Goal: Communication & Community: Participate in discussion

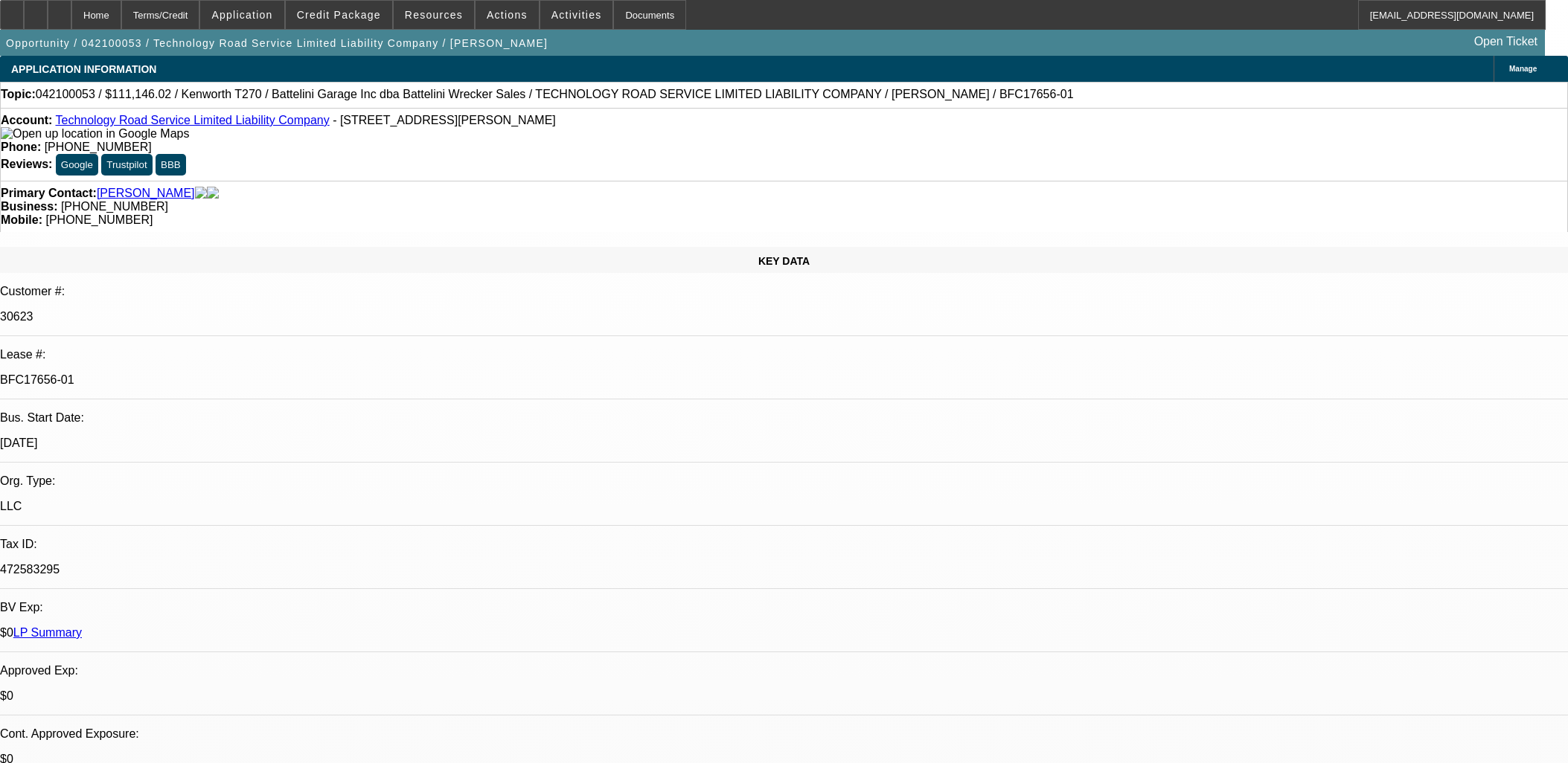
select select "0"
select select "2"
select select "0"
select select "6"
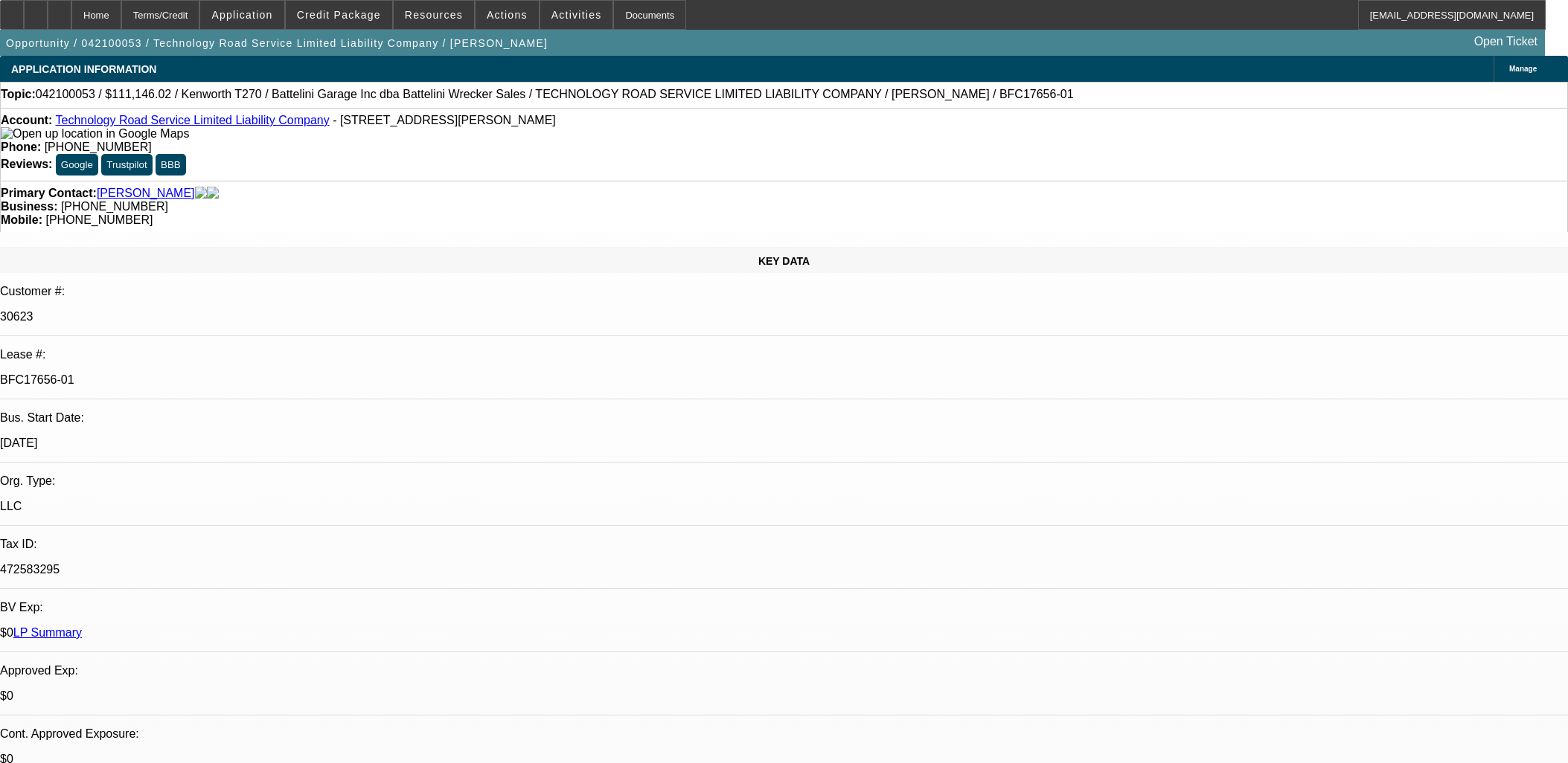
select select "0"
select select "2"
select select "0"
select select "6"
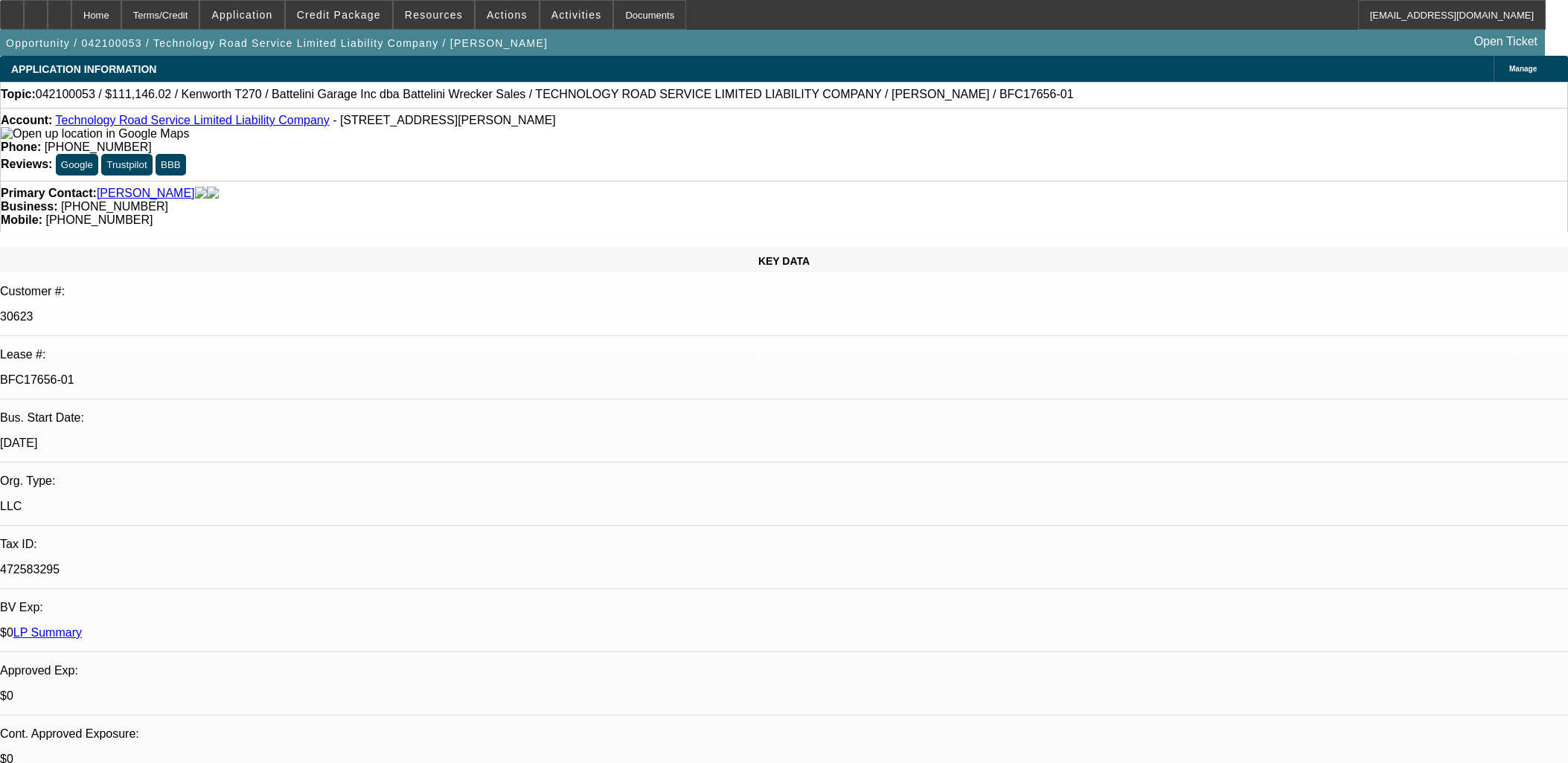
select select "0"
select select "2"
select select "0"
select select "6"
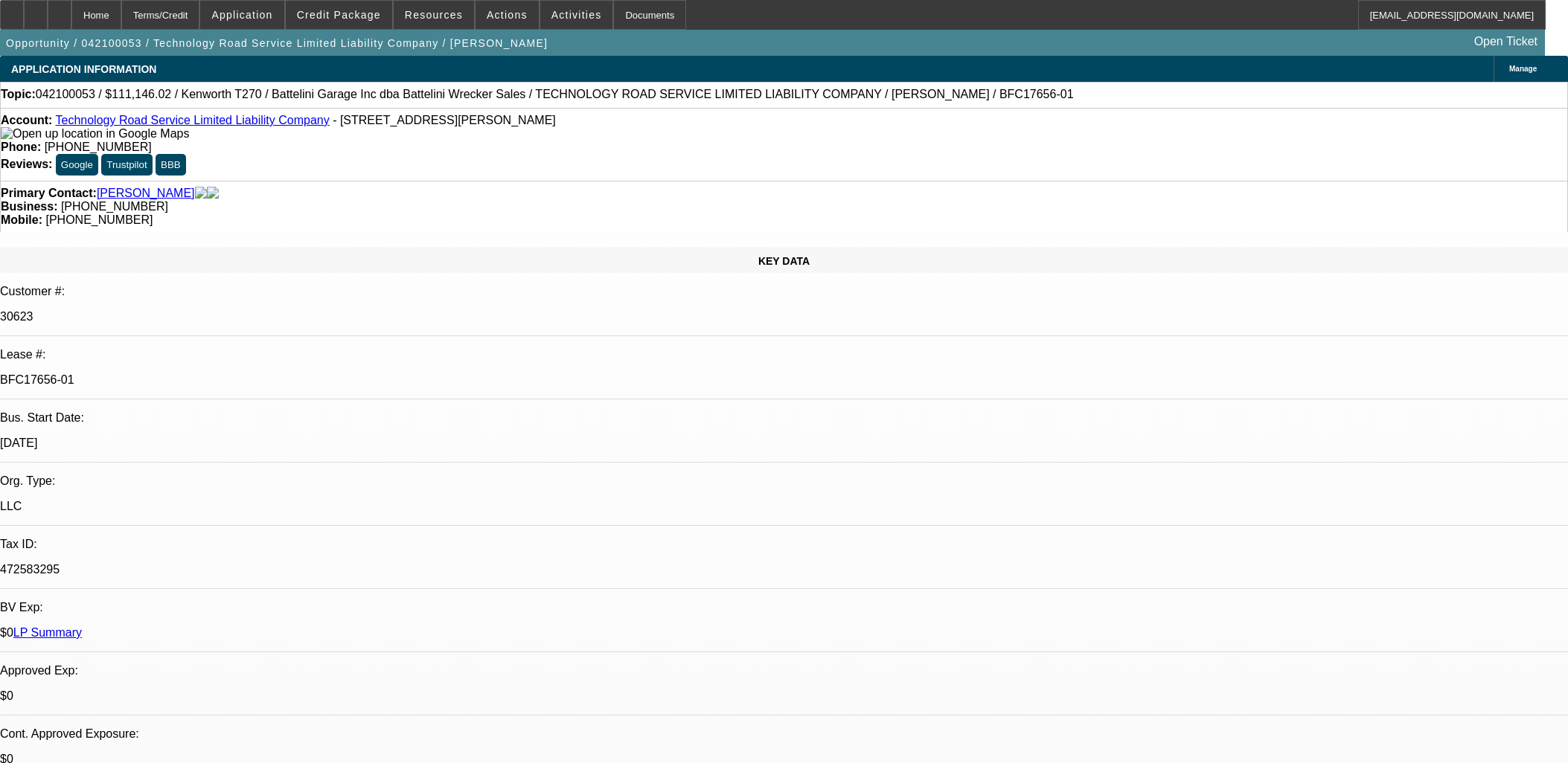
select select "0"
select select "2"
select select "0"
select select "6"
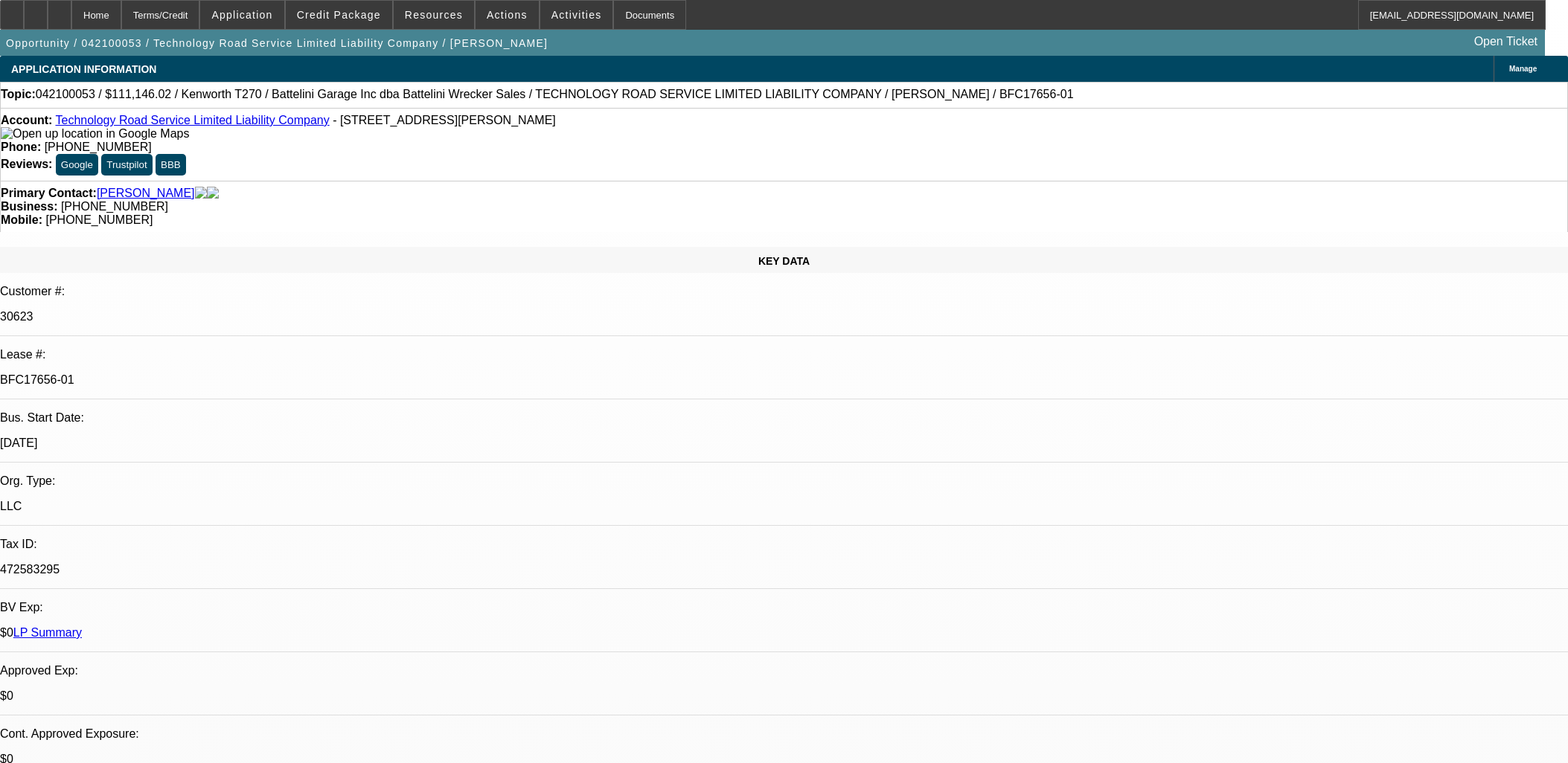
scroll to position [2232, 0]
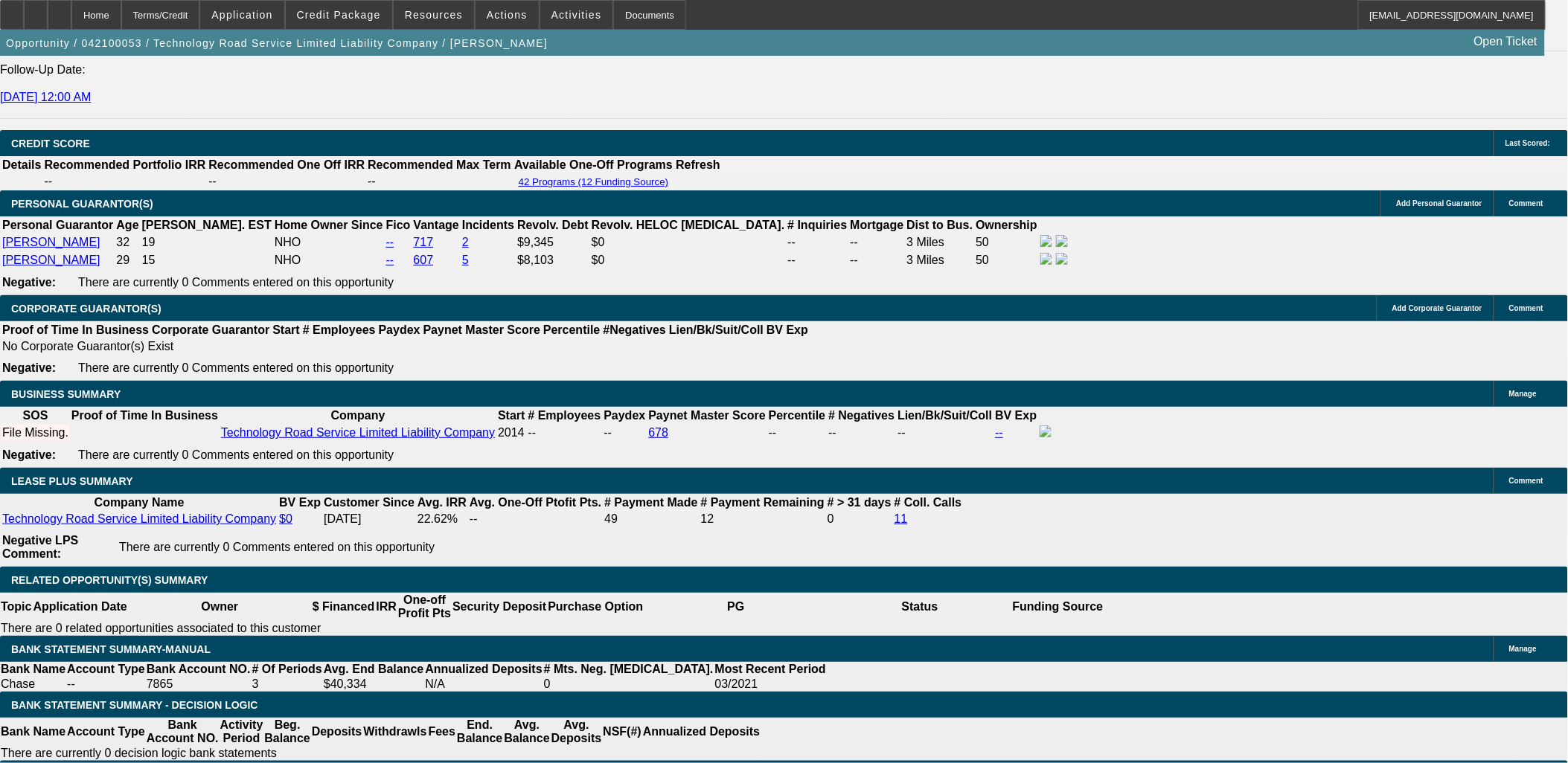
scroll to position [2148, 0]
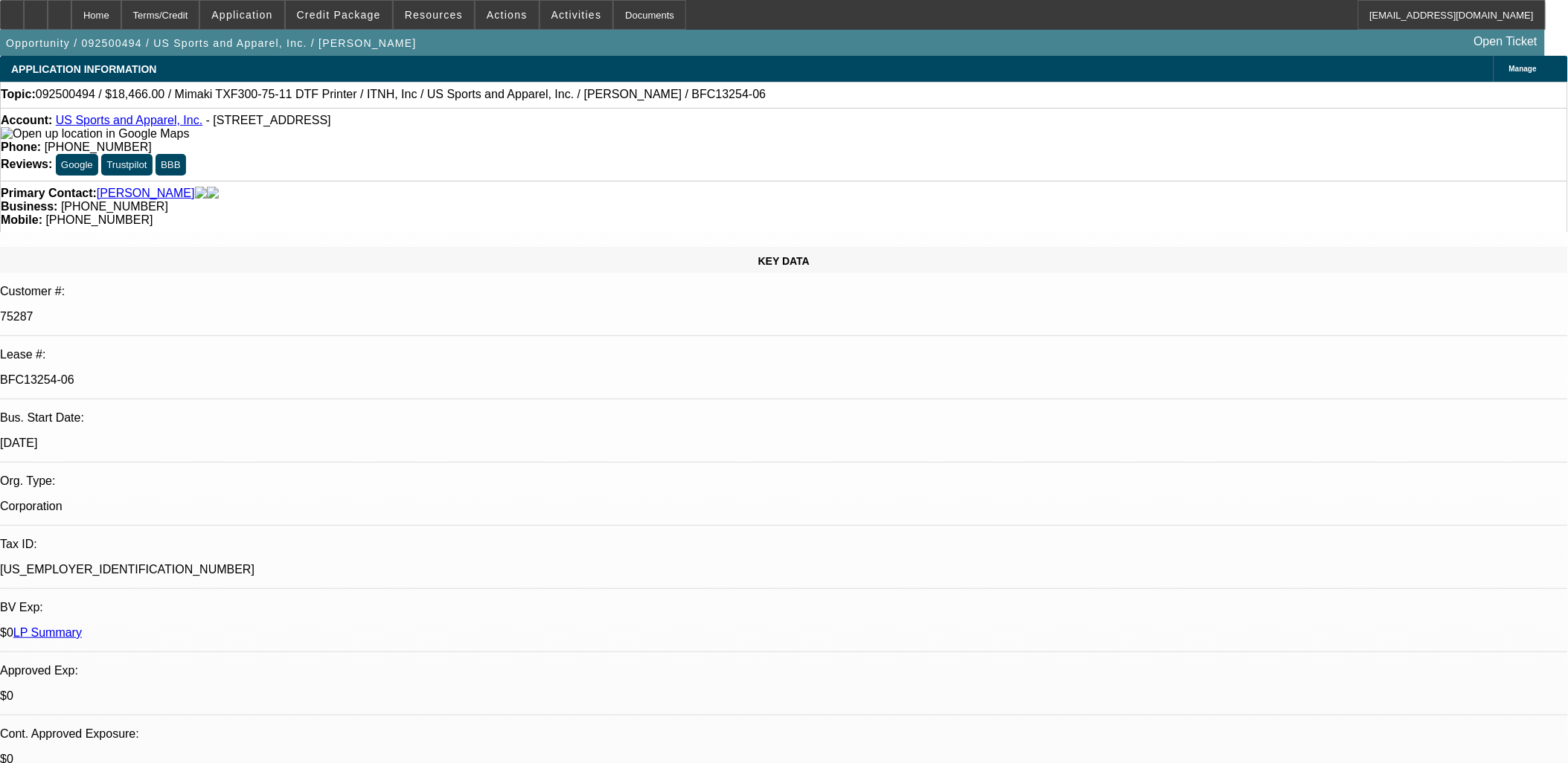
select select "0"
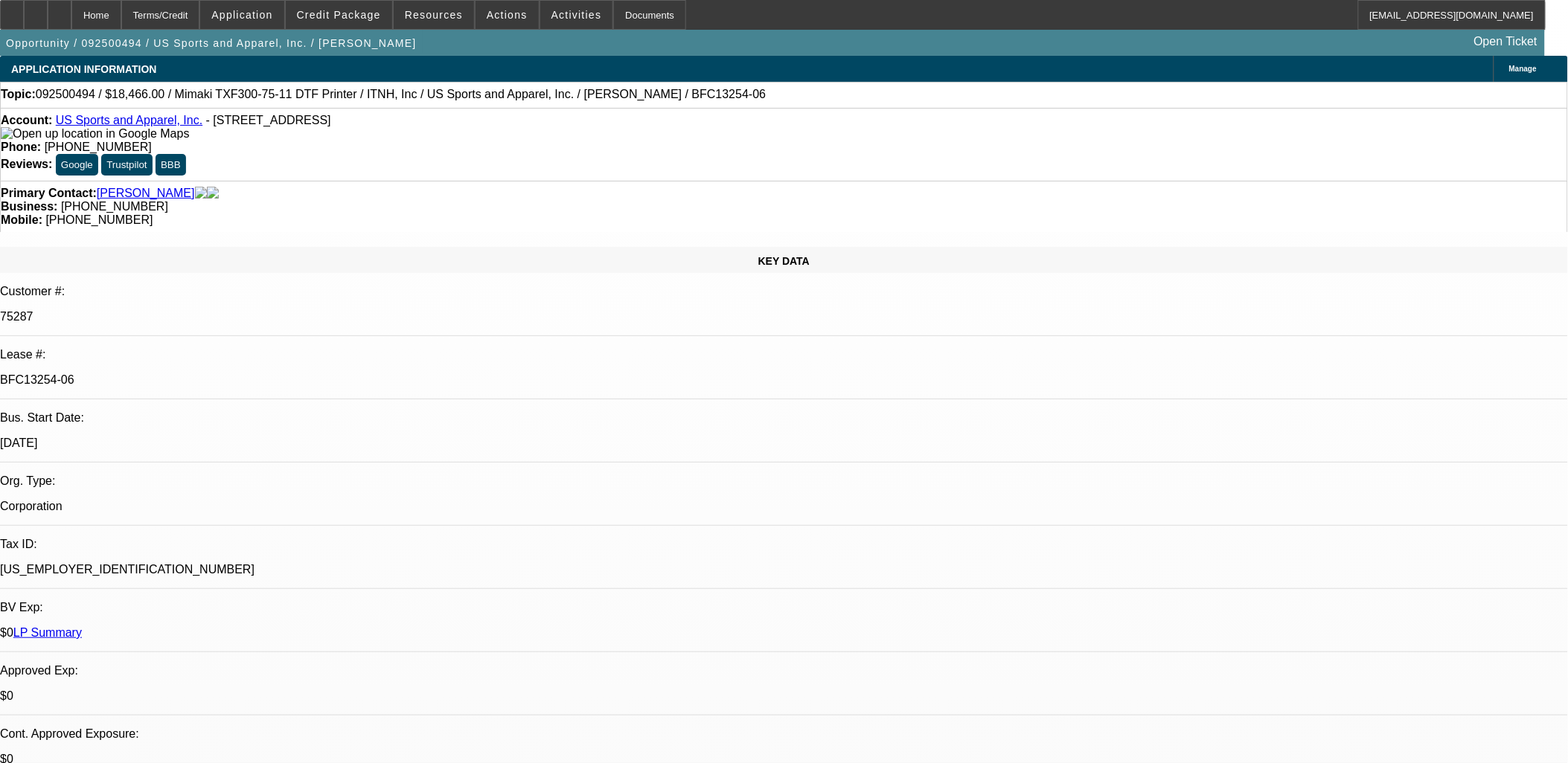
select select "0"
select select "1"
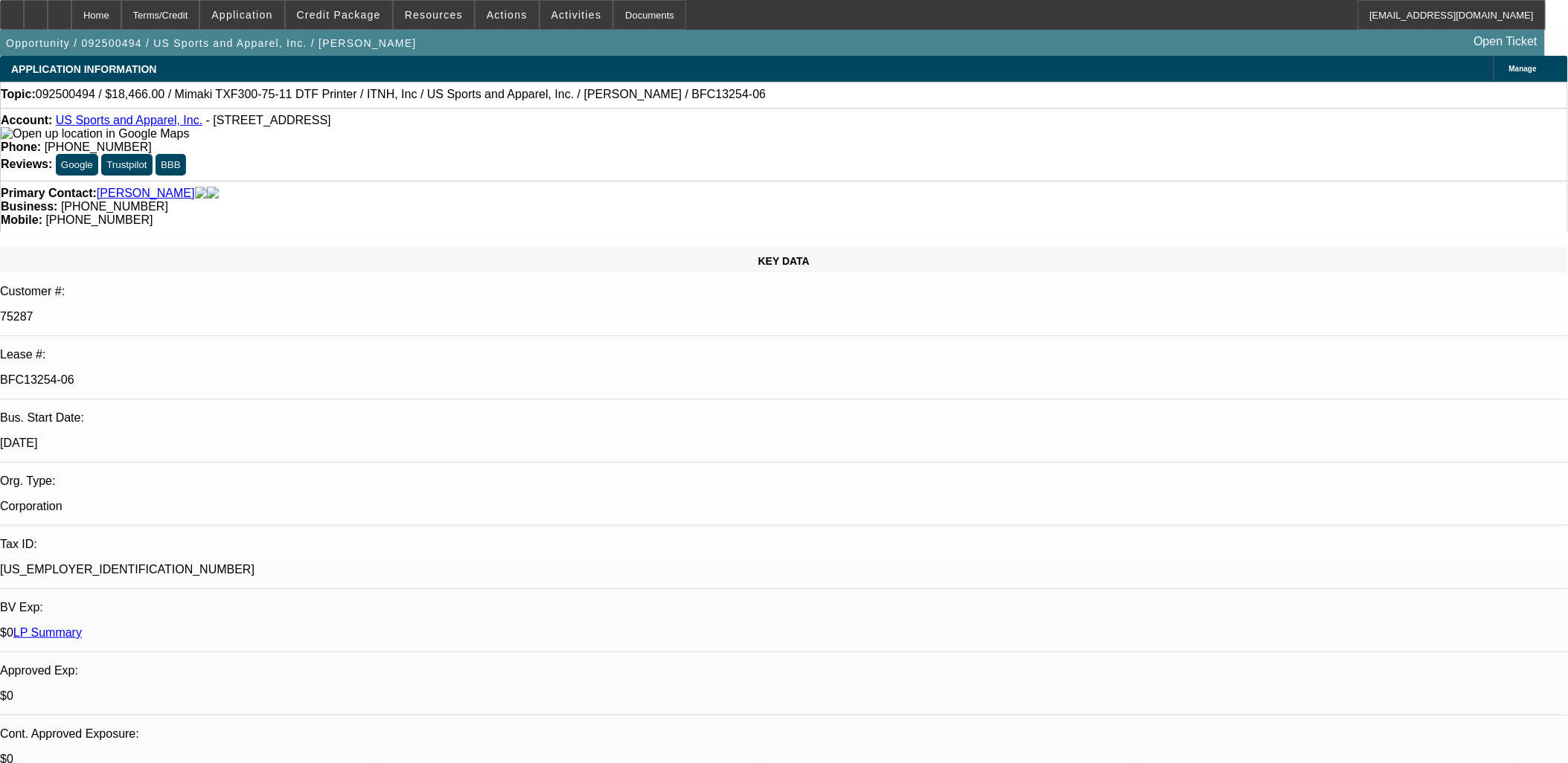
select select "1"
select select "6"
select select "1"
select select "6"
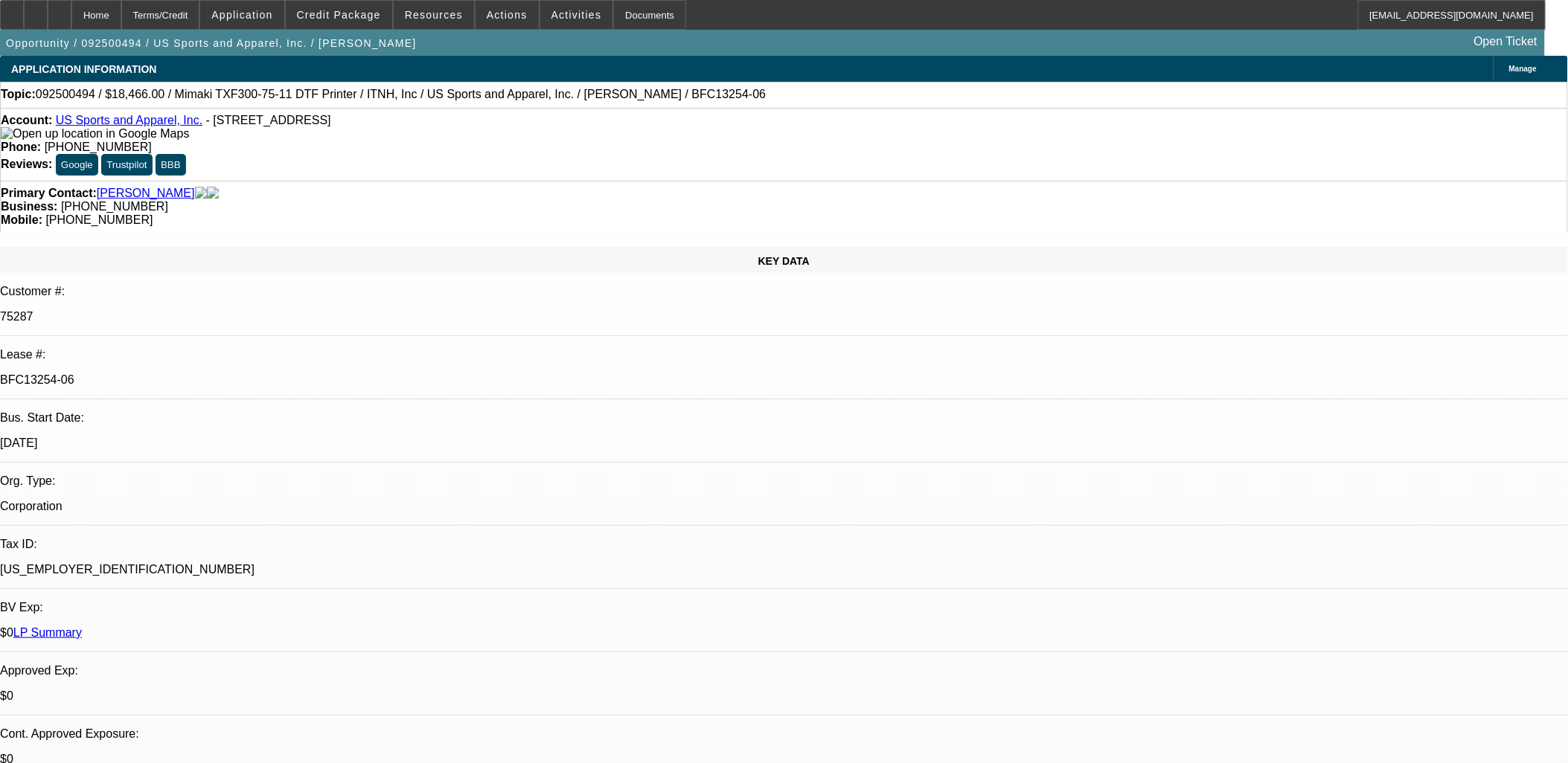
select select "1"
select select "2"
select select "6"
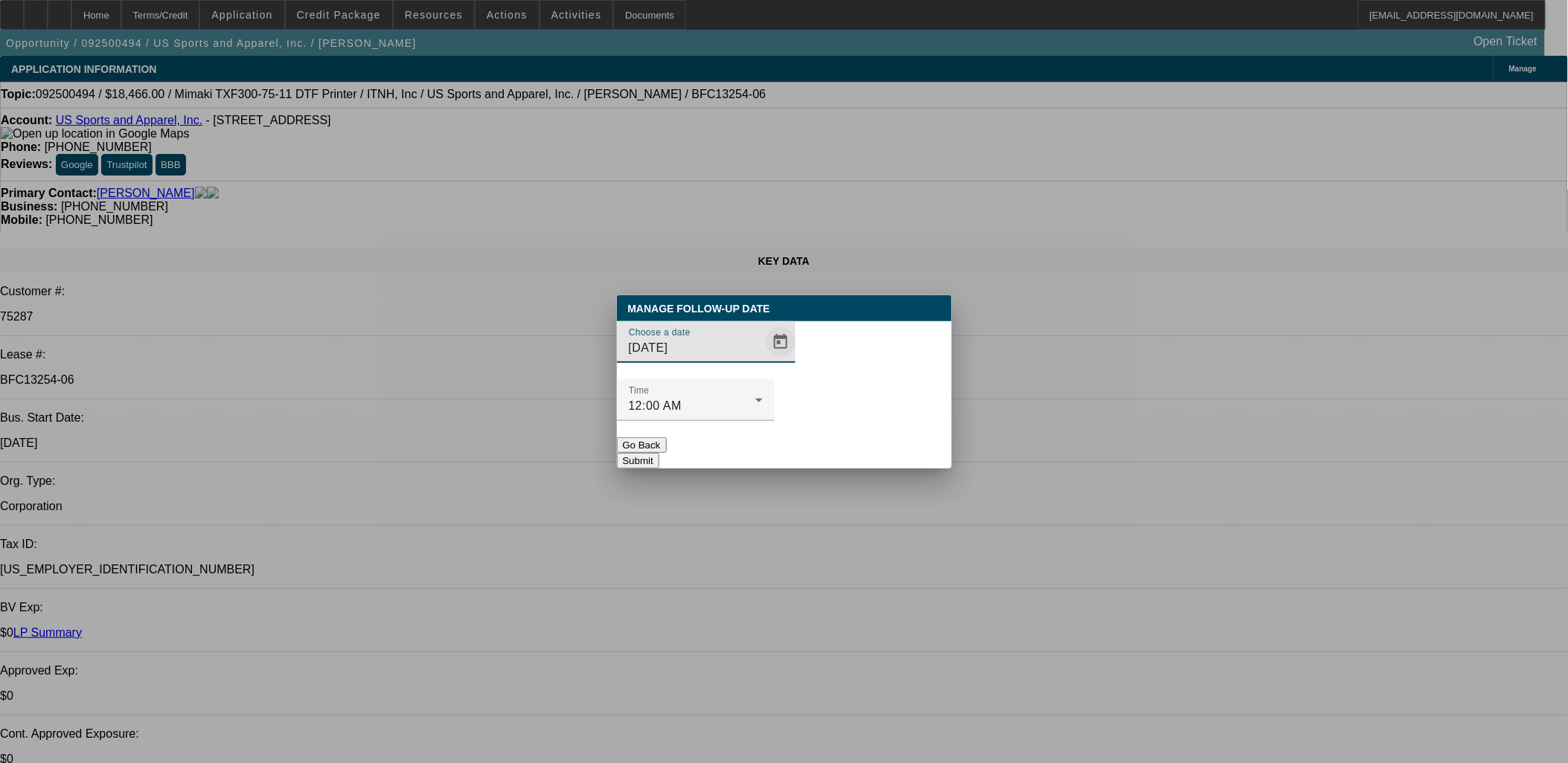
click at [763, 360] on span "Open calendar" at bounding box center [780, 342] width 36 height 36
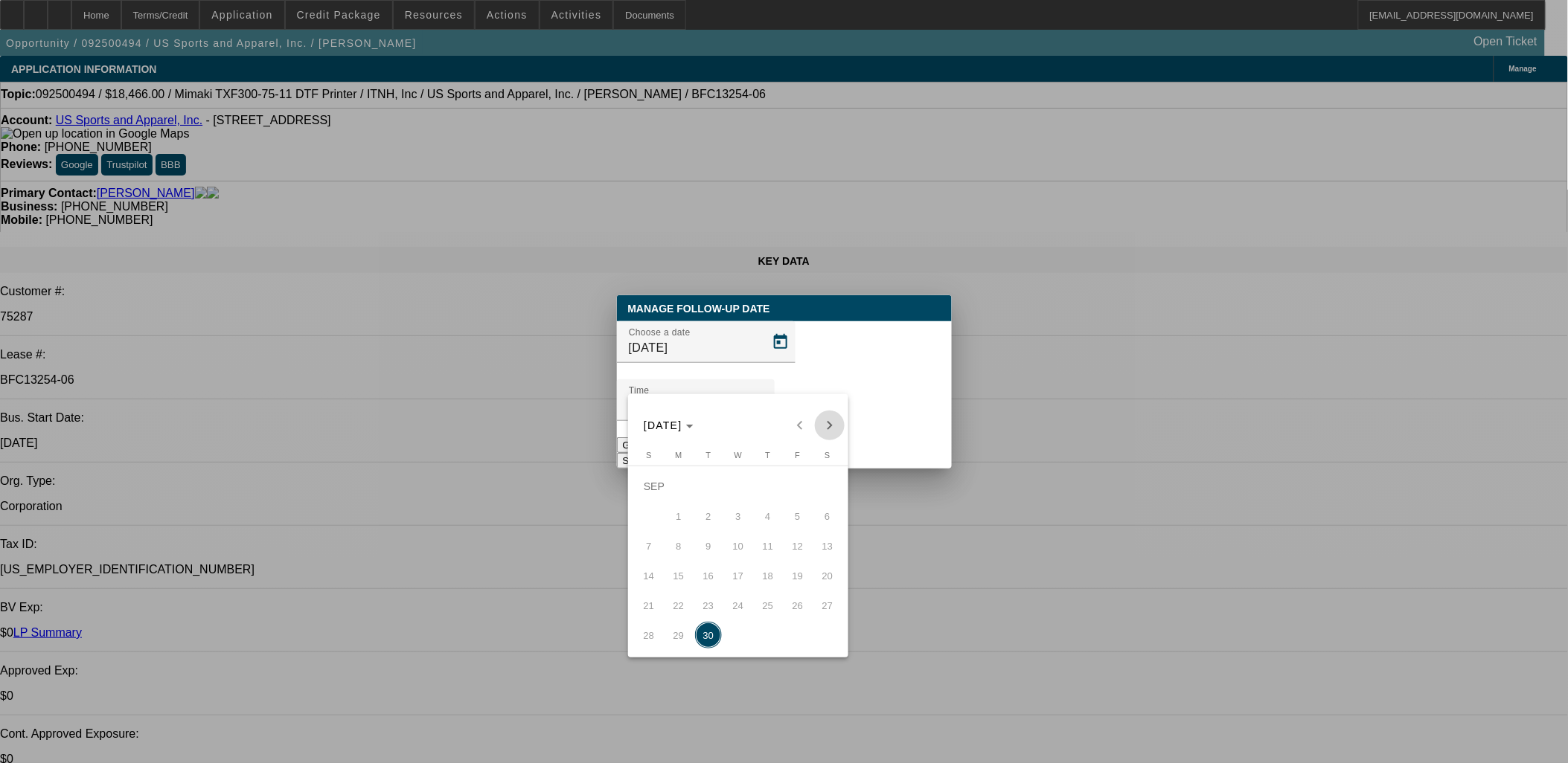
click at [841, 427] on span "Next month" at bounding box center [829, 425] width 30 height 30
click at [802, 497] on span "3" at bounding box center [798, 486] width 27 height 27
type input "10/3/2025"
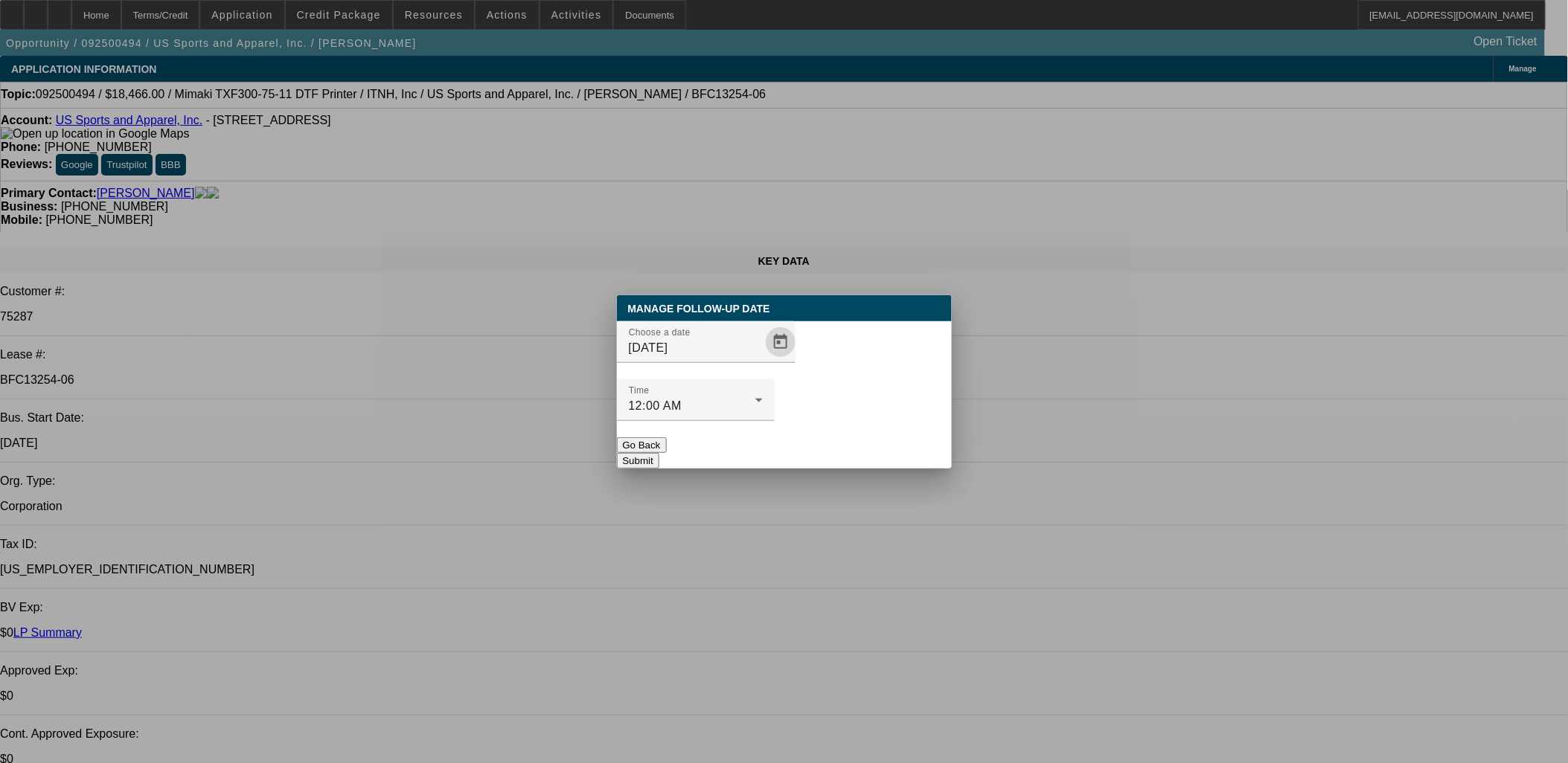
click at [843, 410] on div "Manage Follow-Up Date Choose a date 10/3/2025 Time 12:00 AM Go Back Submit" at bounding box center [785, 382] width 335 height 174
click at [659, 453] on button "Submit" at bounding box center [638, 461] width 42 height 15
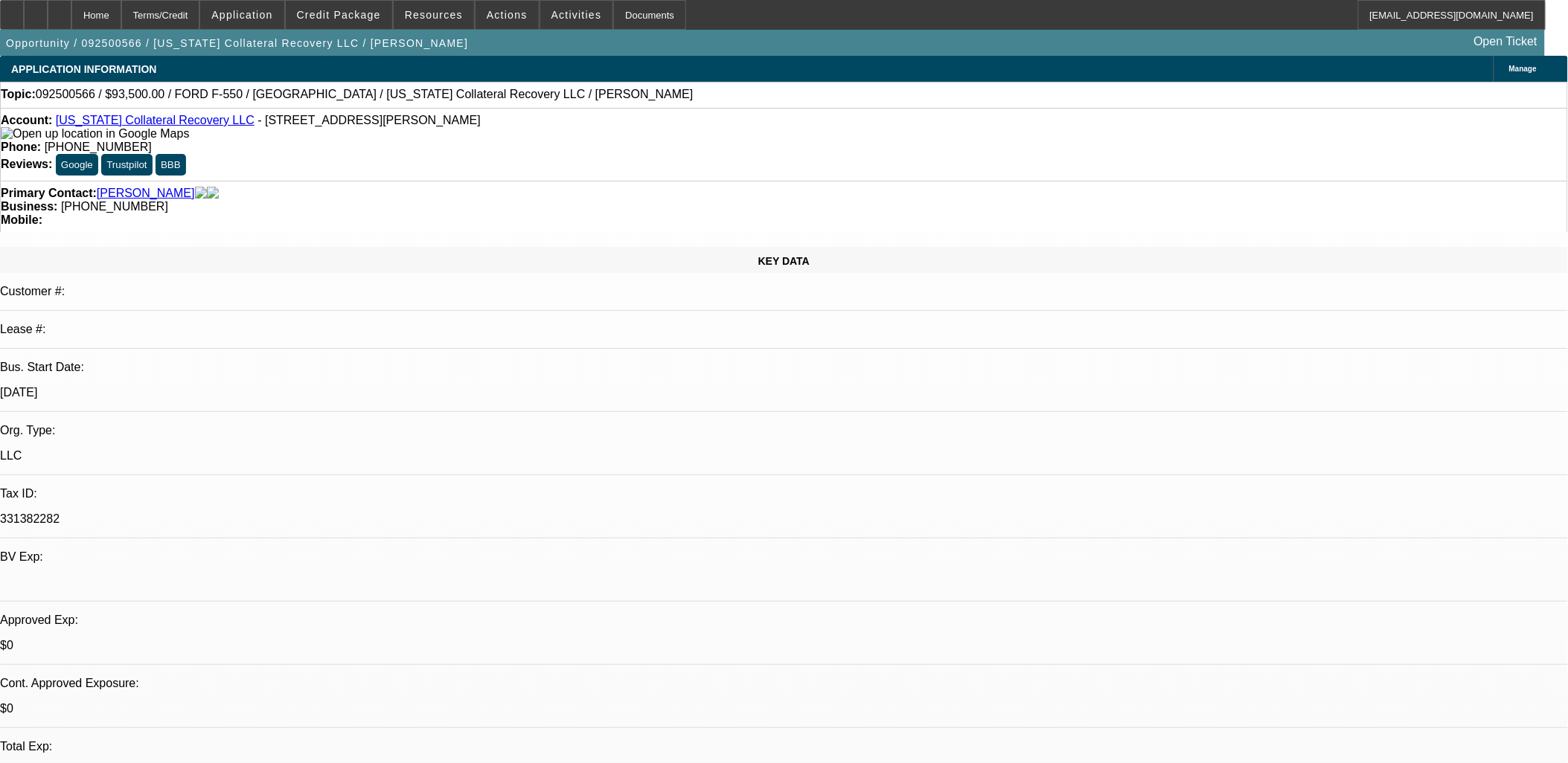
select select "0.15"
select select "2"
select select "0.1"
select select "4"
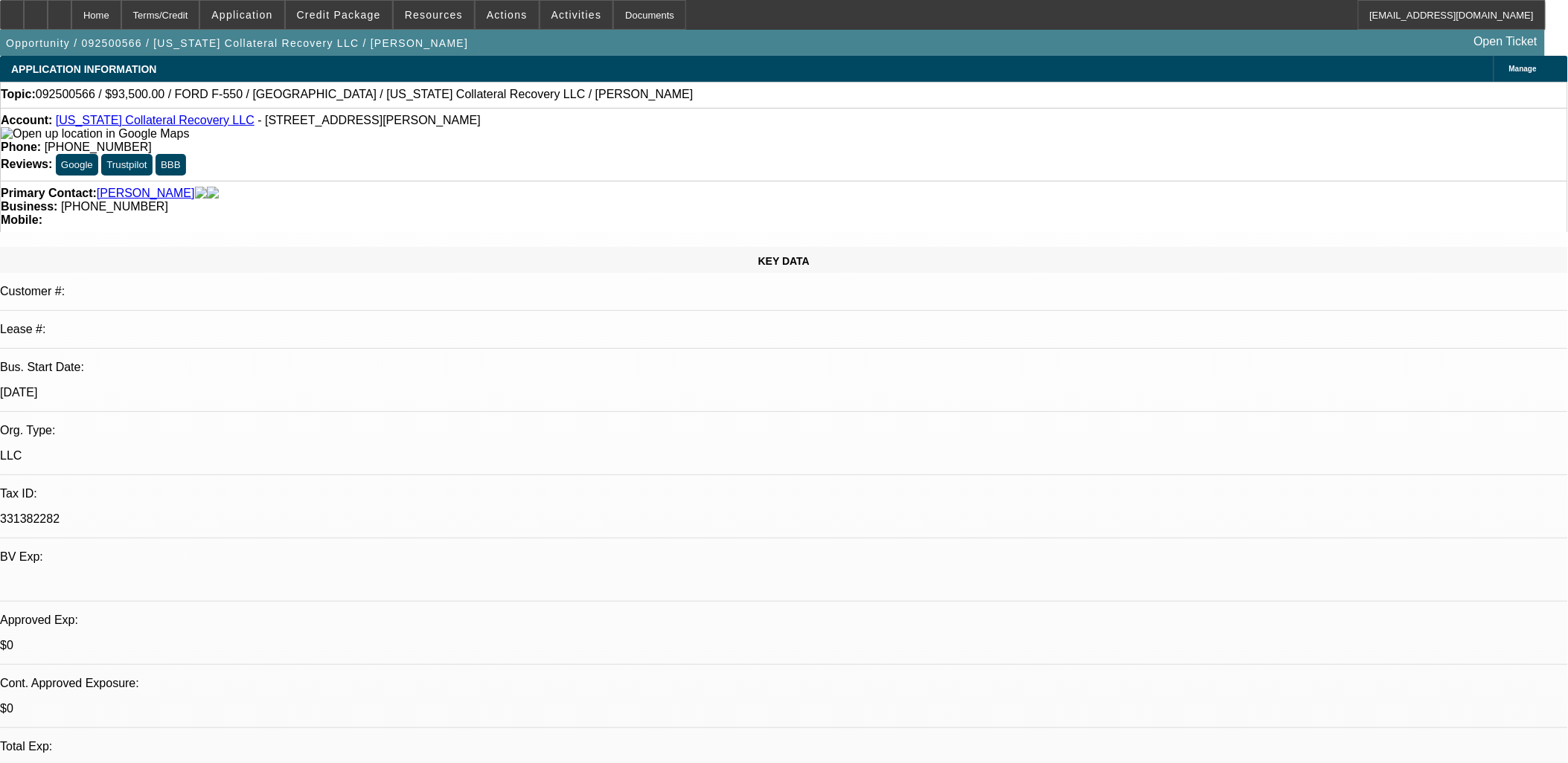
select select "0"
select select "2"
select select "0.1"
select select "4"
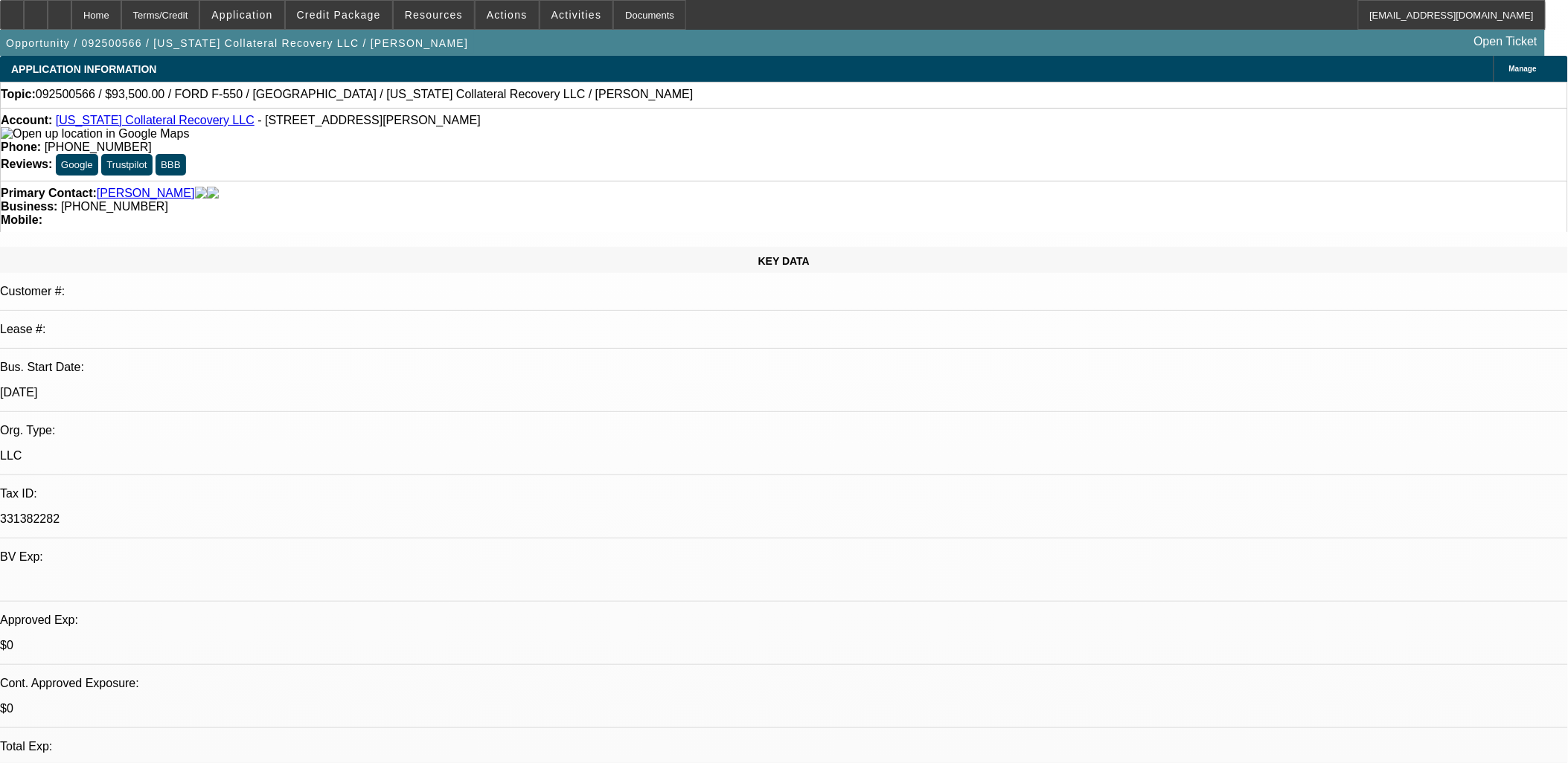
select select "0.1"
select select "2"
select select "0.1"
select select "4"
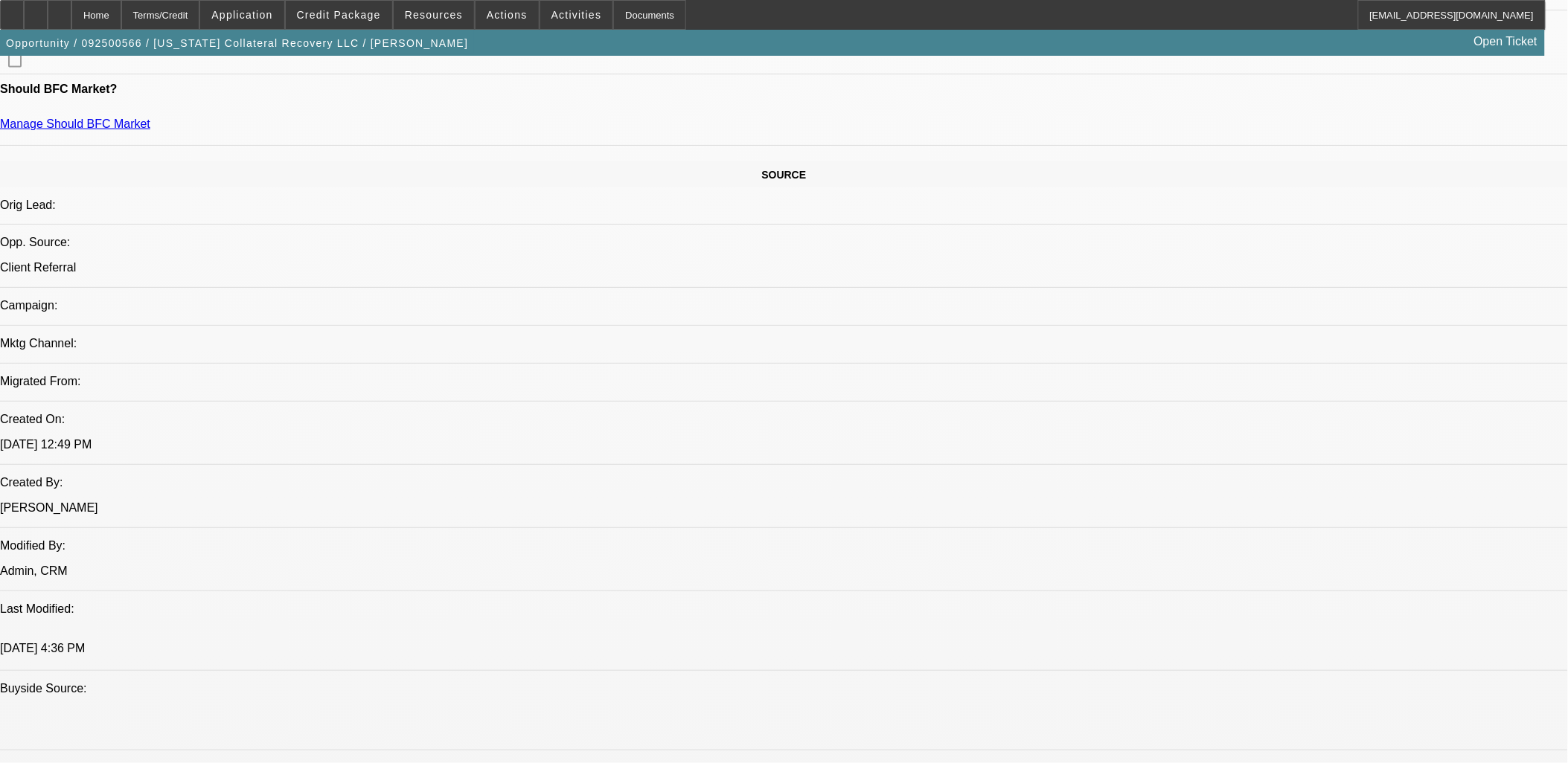
scroll to position [744, 0]
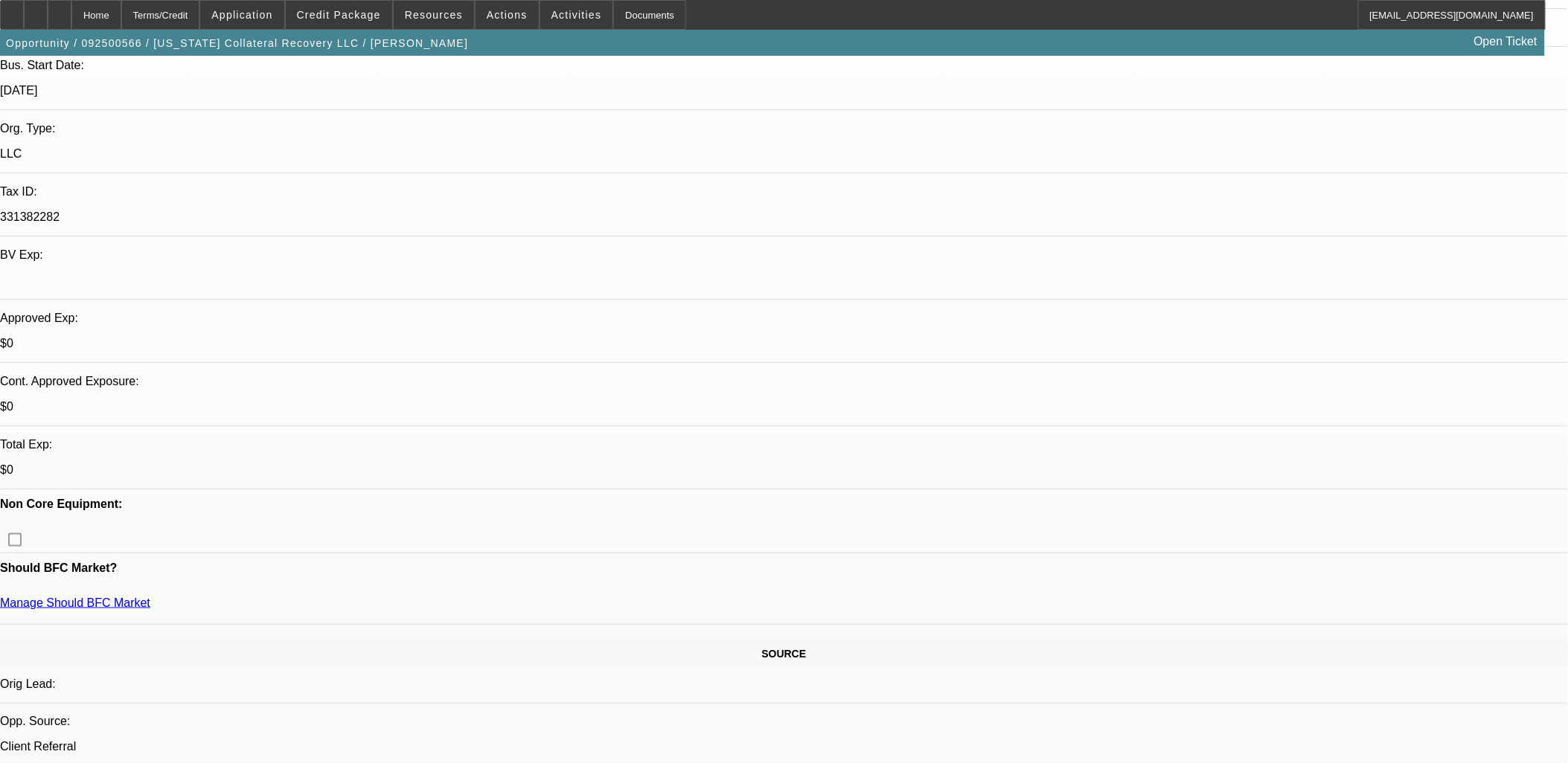
scroll to position [330, 0]
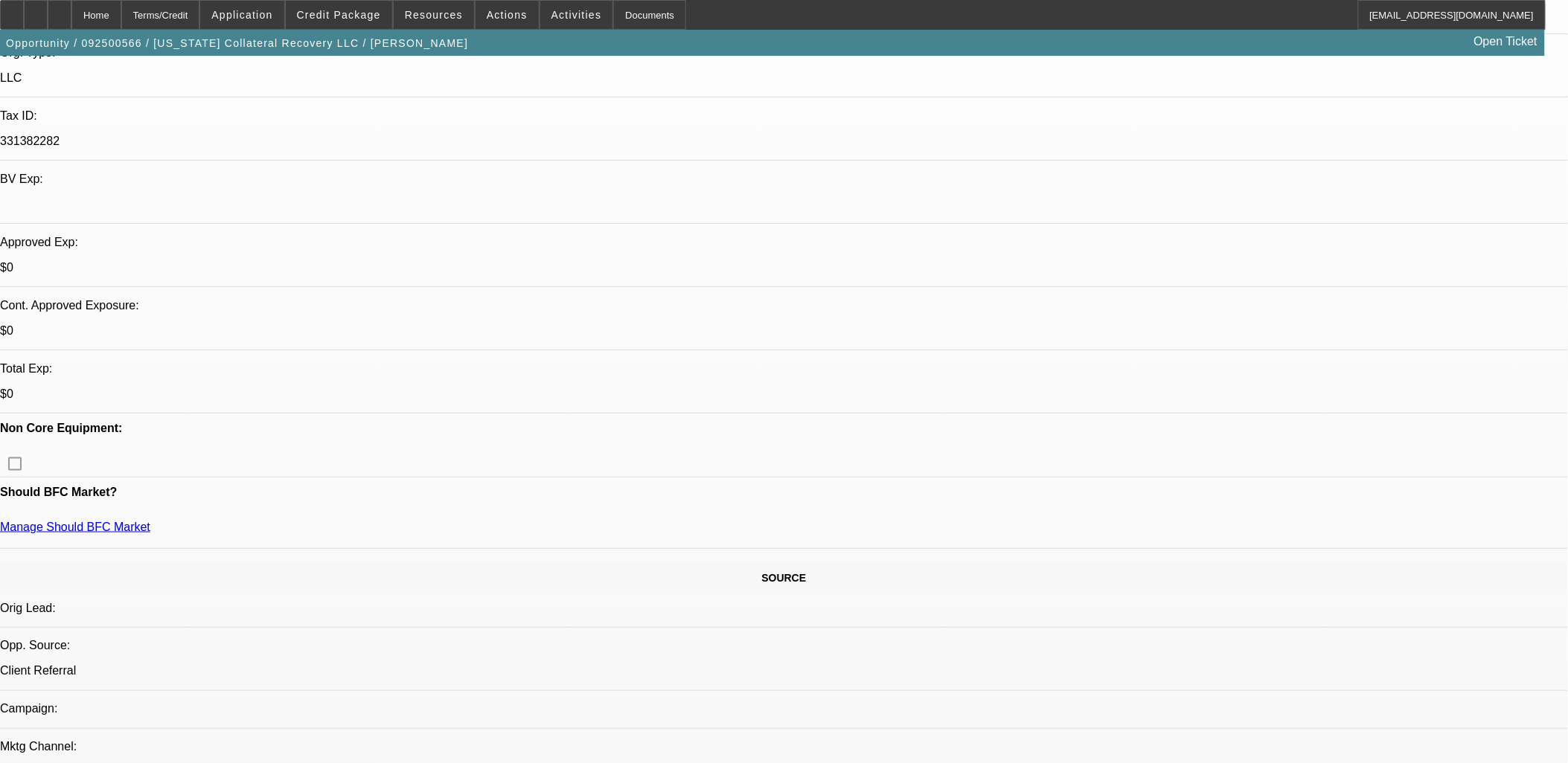
scroll to position [0, 0]
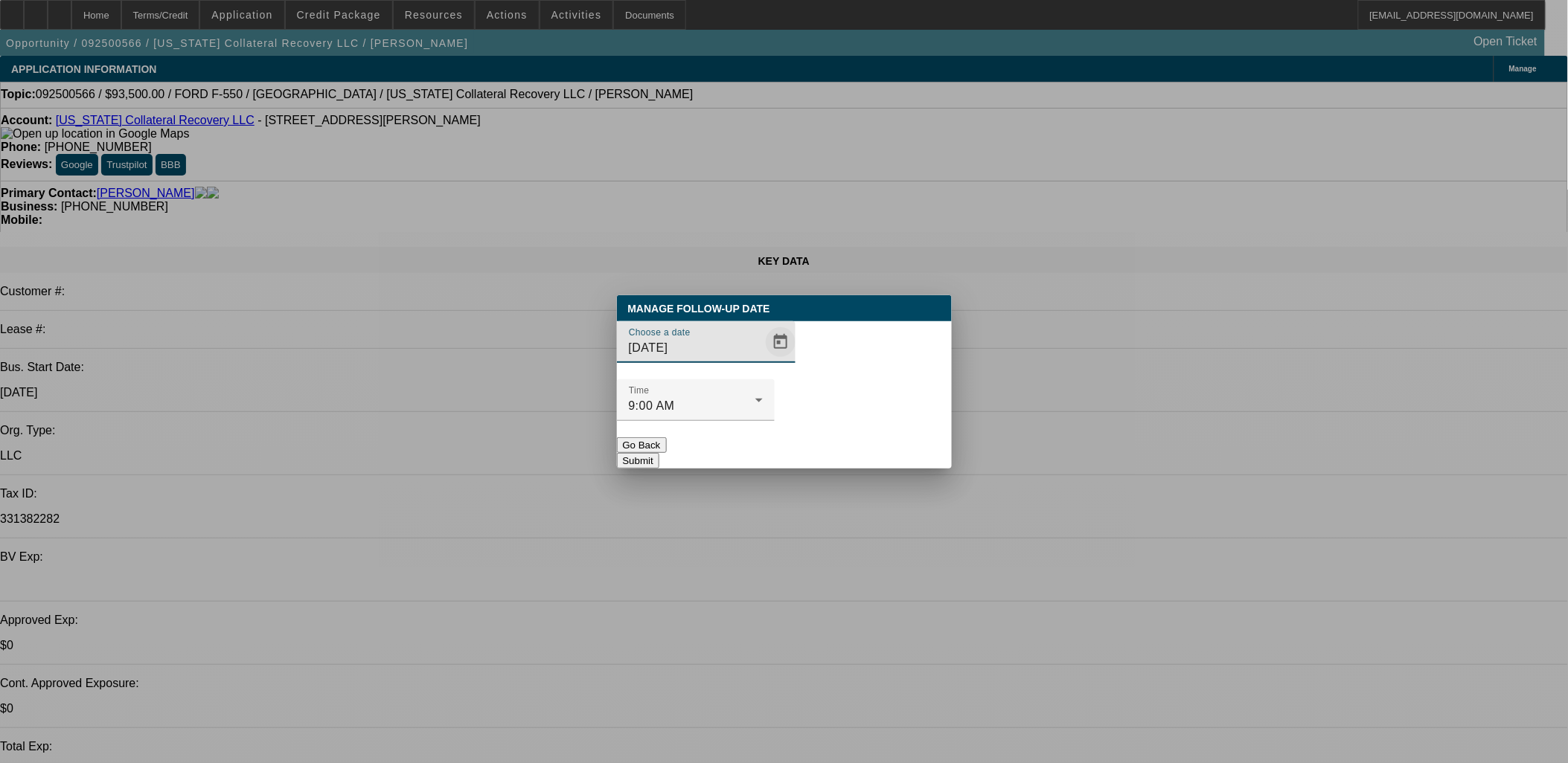
click at [763, 360] on span "Open calendar" at bounding box center [780, 342] width 36 height 36
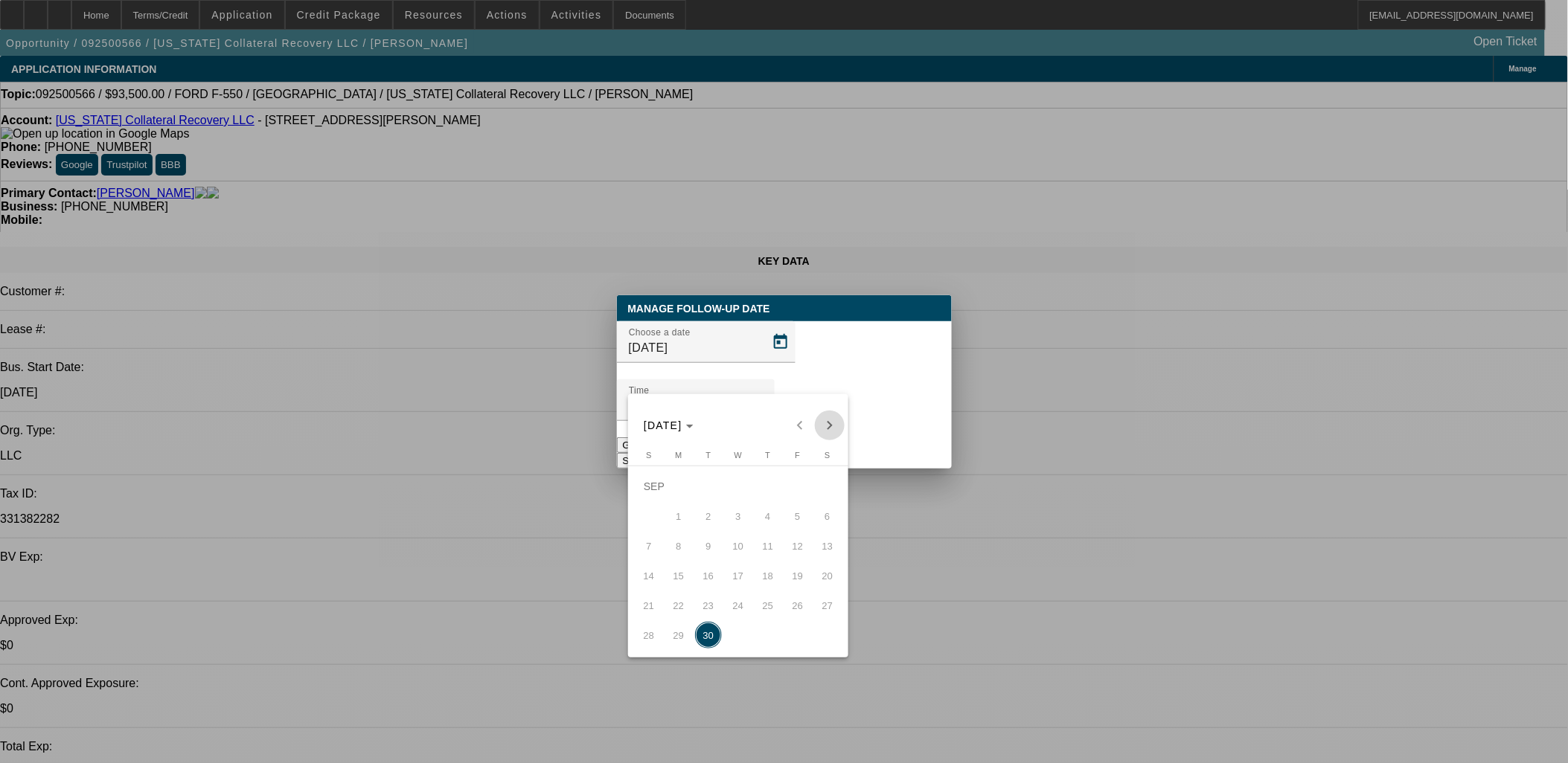
click at [834, 419] on span "Next month" at bounding box center [829, 425] width 30 height 30
click at [732, 546] on span "15" at bounding box center [738, 546] width 27 height 27
type input "10/15/2025"
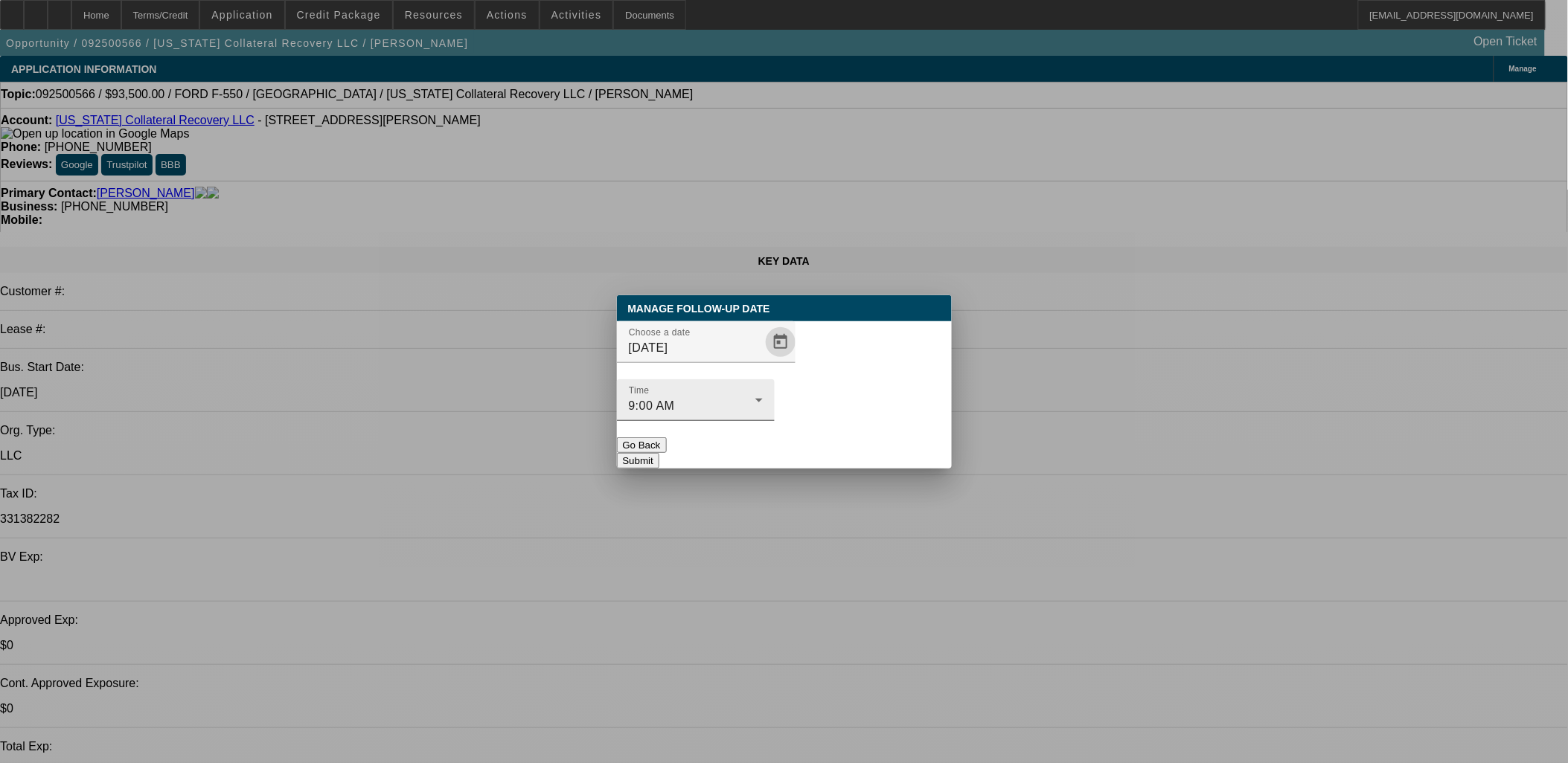
click at [659, 453] on button "Submit" at bounding box center [638, 461] width 42 height 15
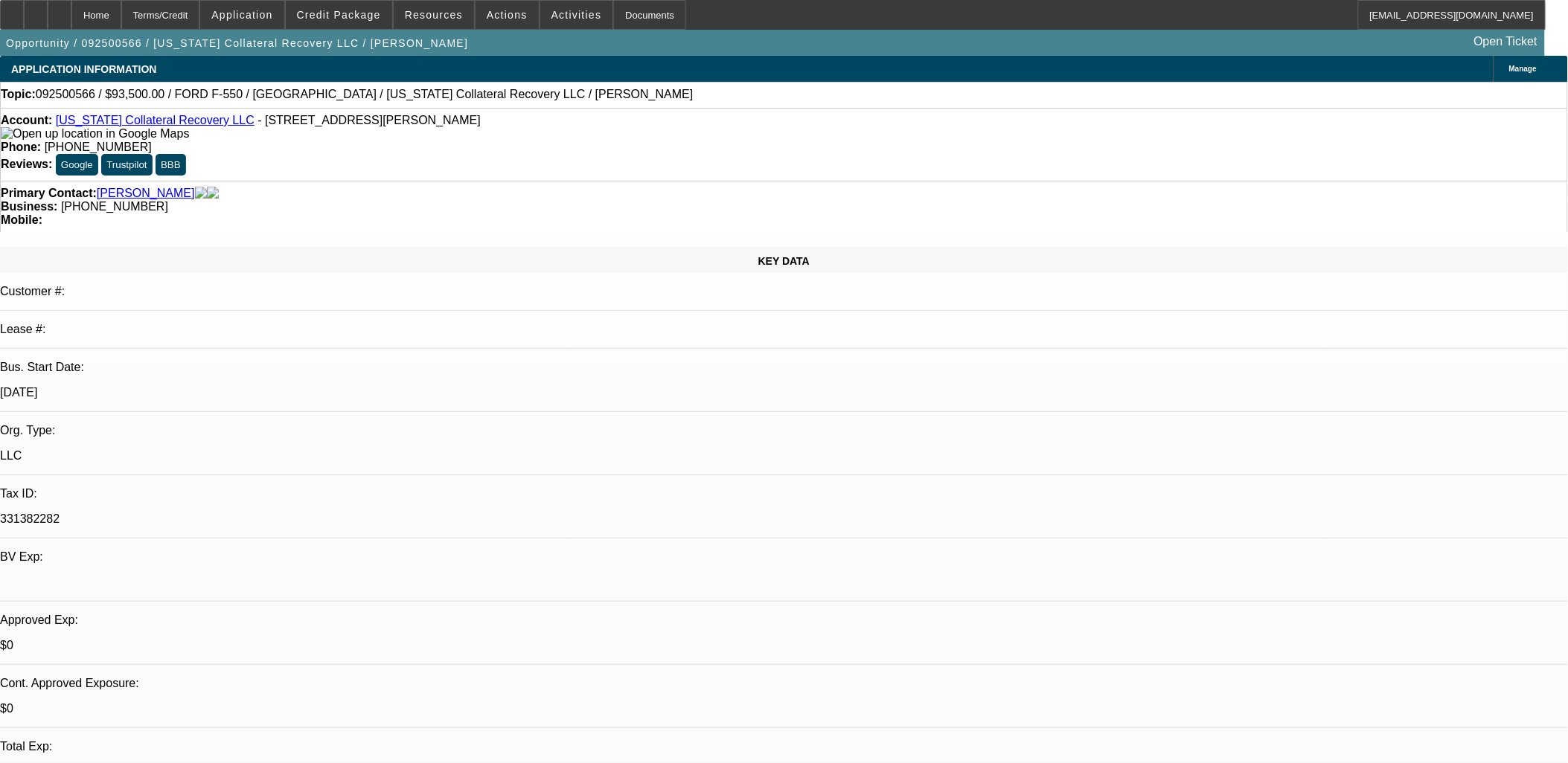
radio input "true"
type textarea "One and done"
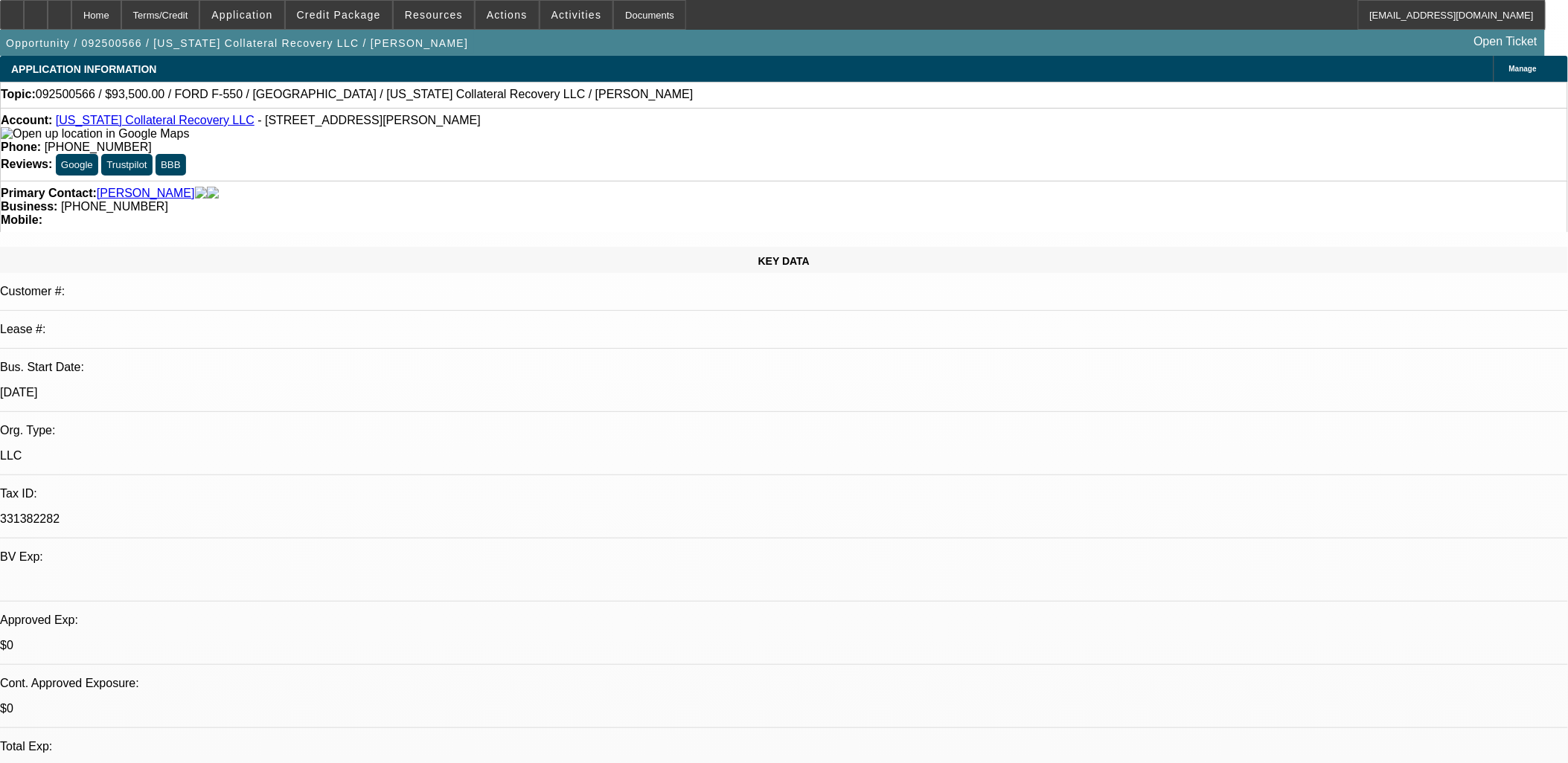
radio input "true"
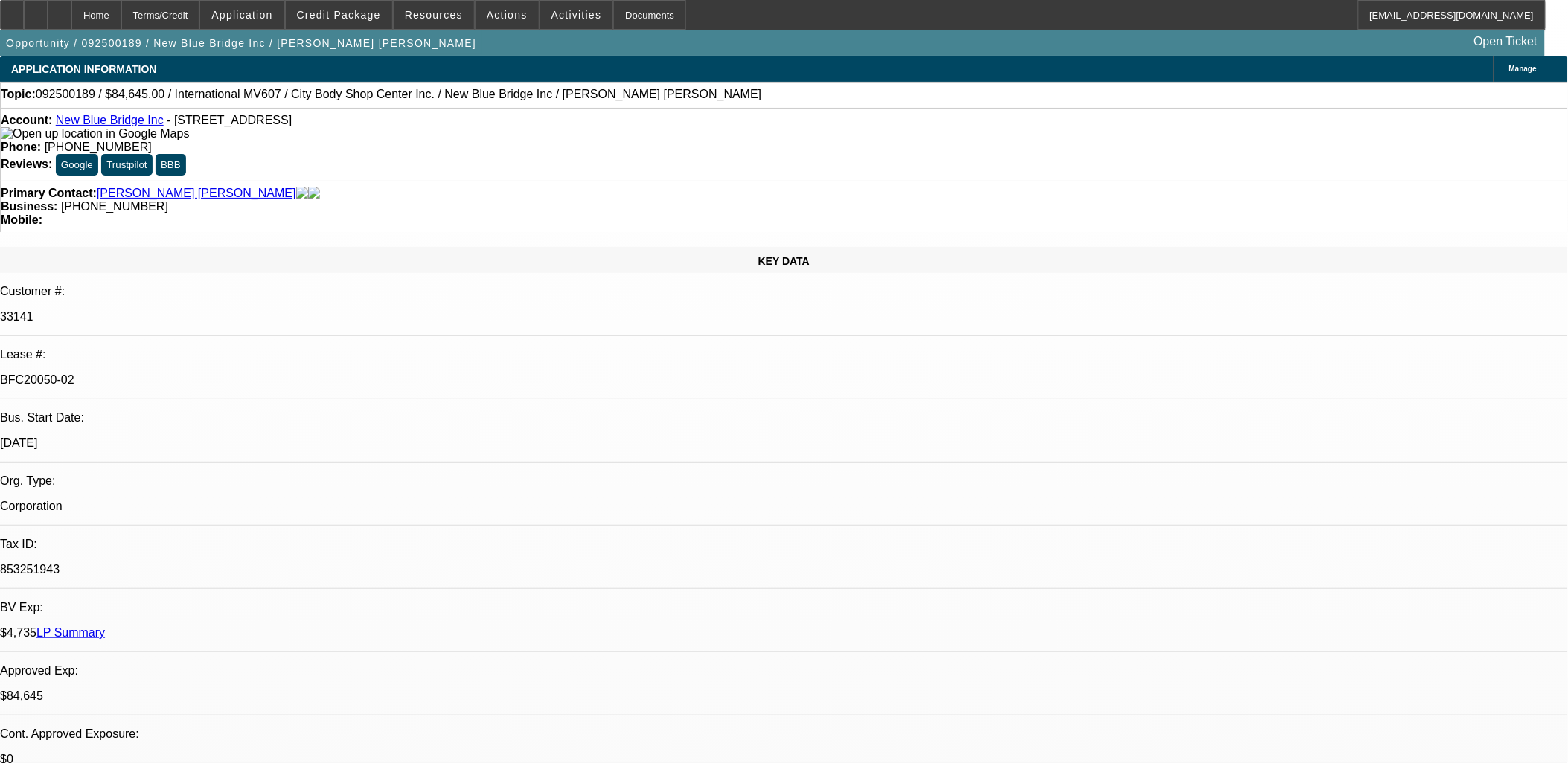
select select "0"
select select "2"
select select "0.1"
select select "2"
select select "0.1"
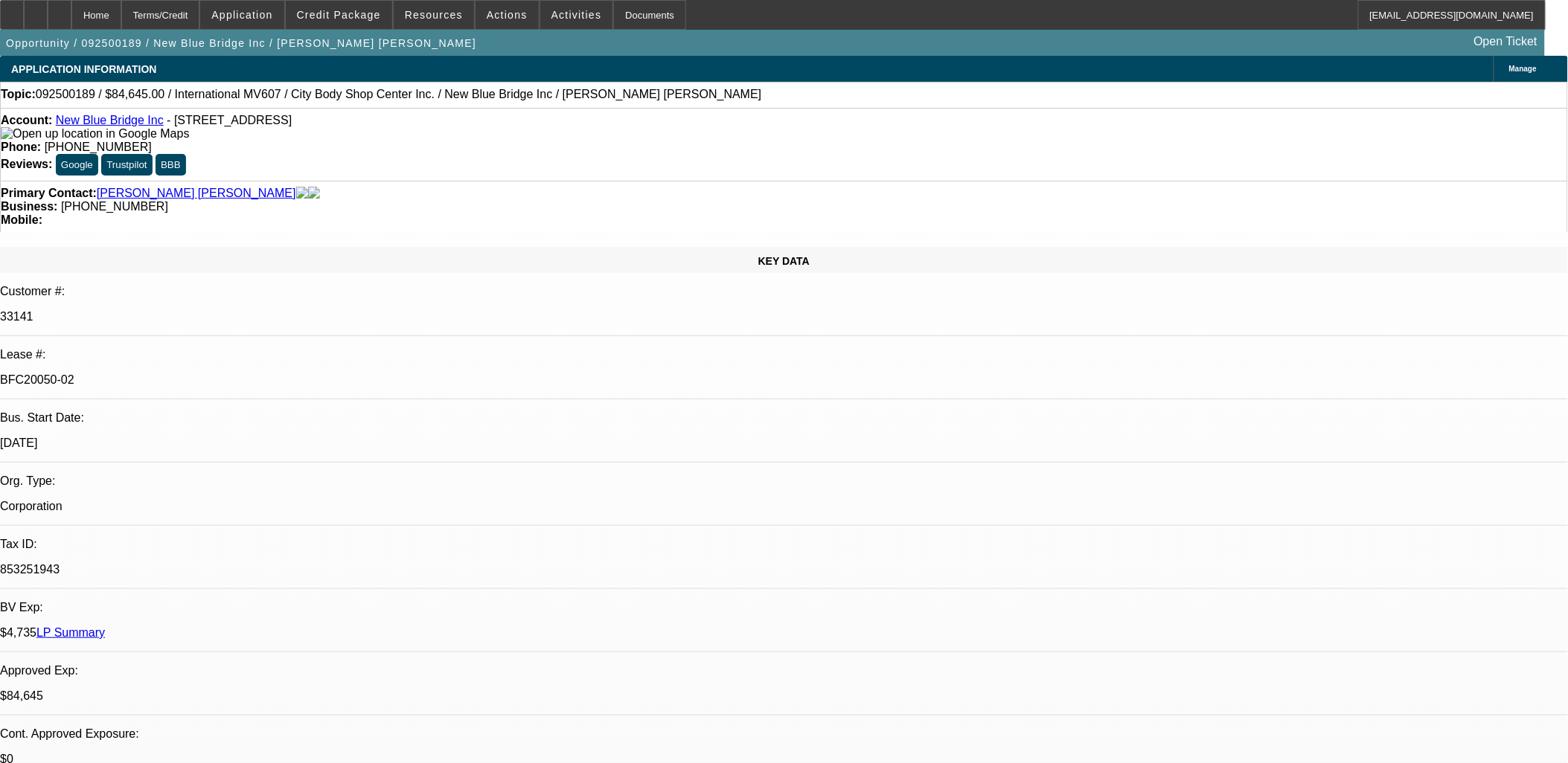
select select "0"
select select "2"
select select "0.1"
select select "0"
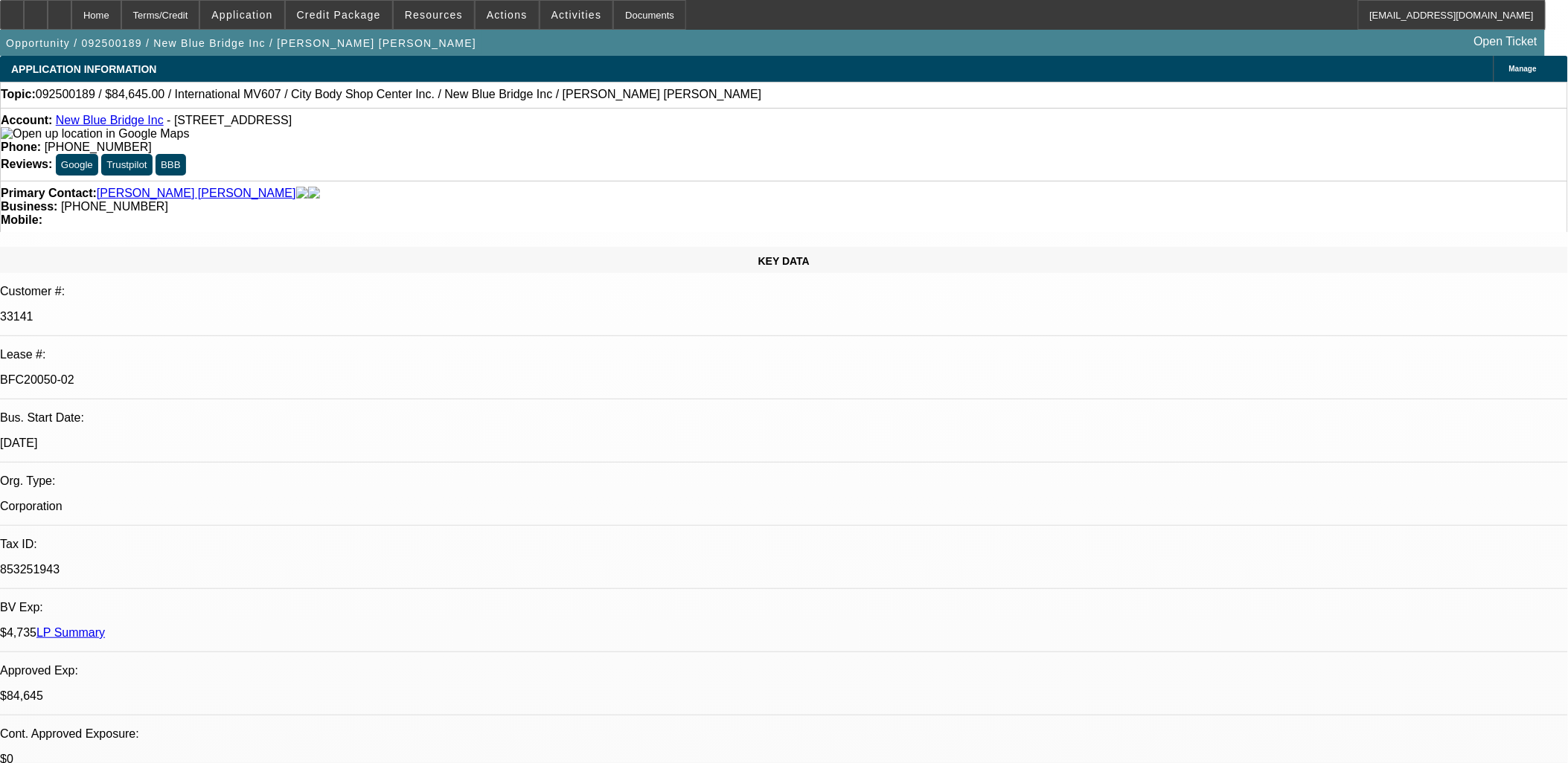
select select "0.1"
select select "1"
select select "2"
select select "4"
select select "1"
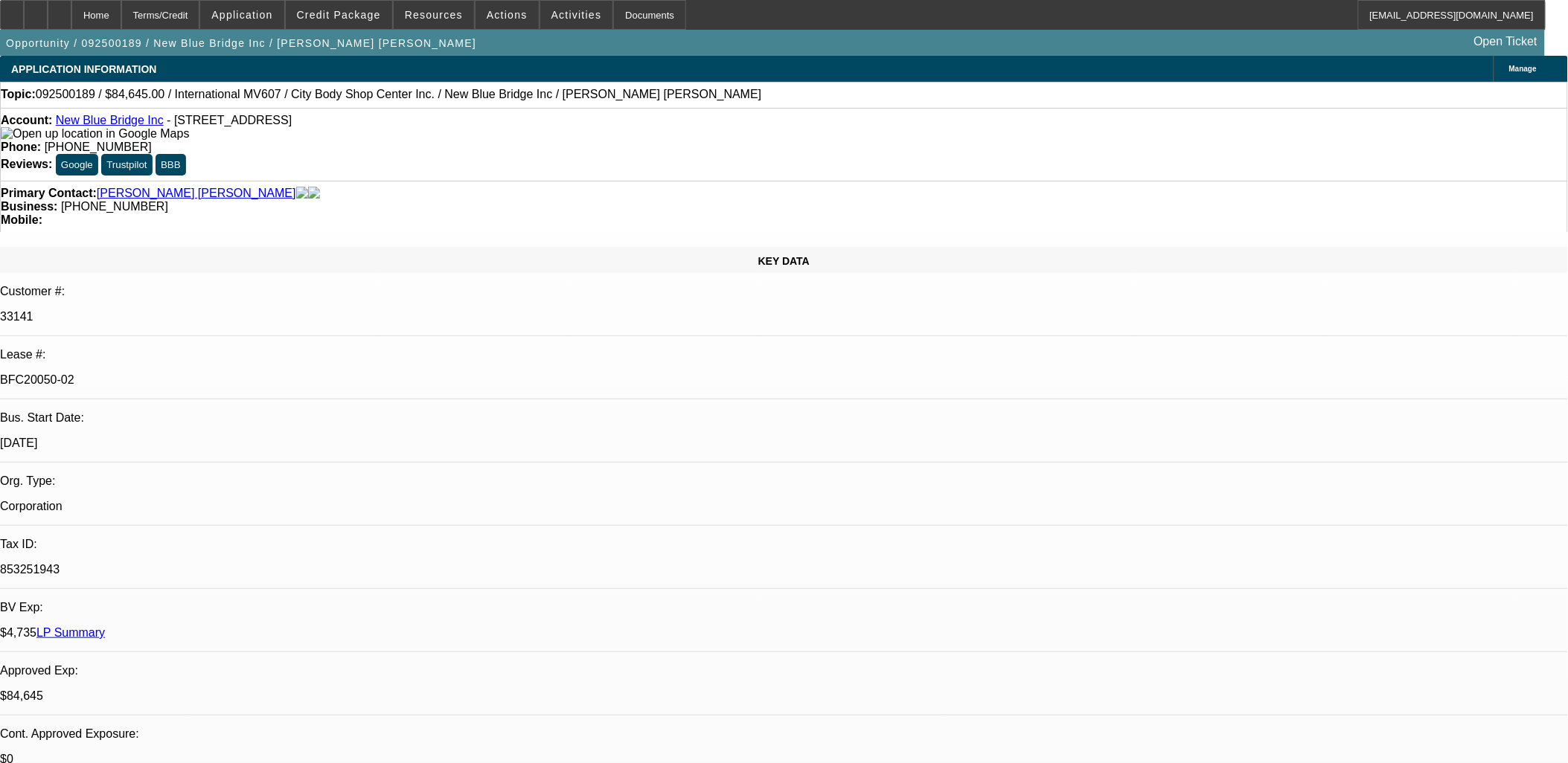
select select "2"
select select "4"
select select "1"
select select "2"
select select "4"
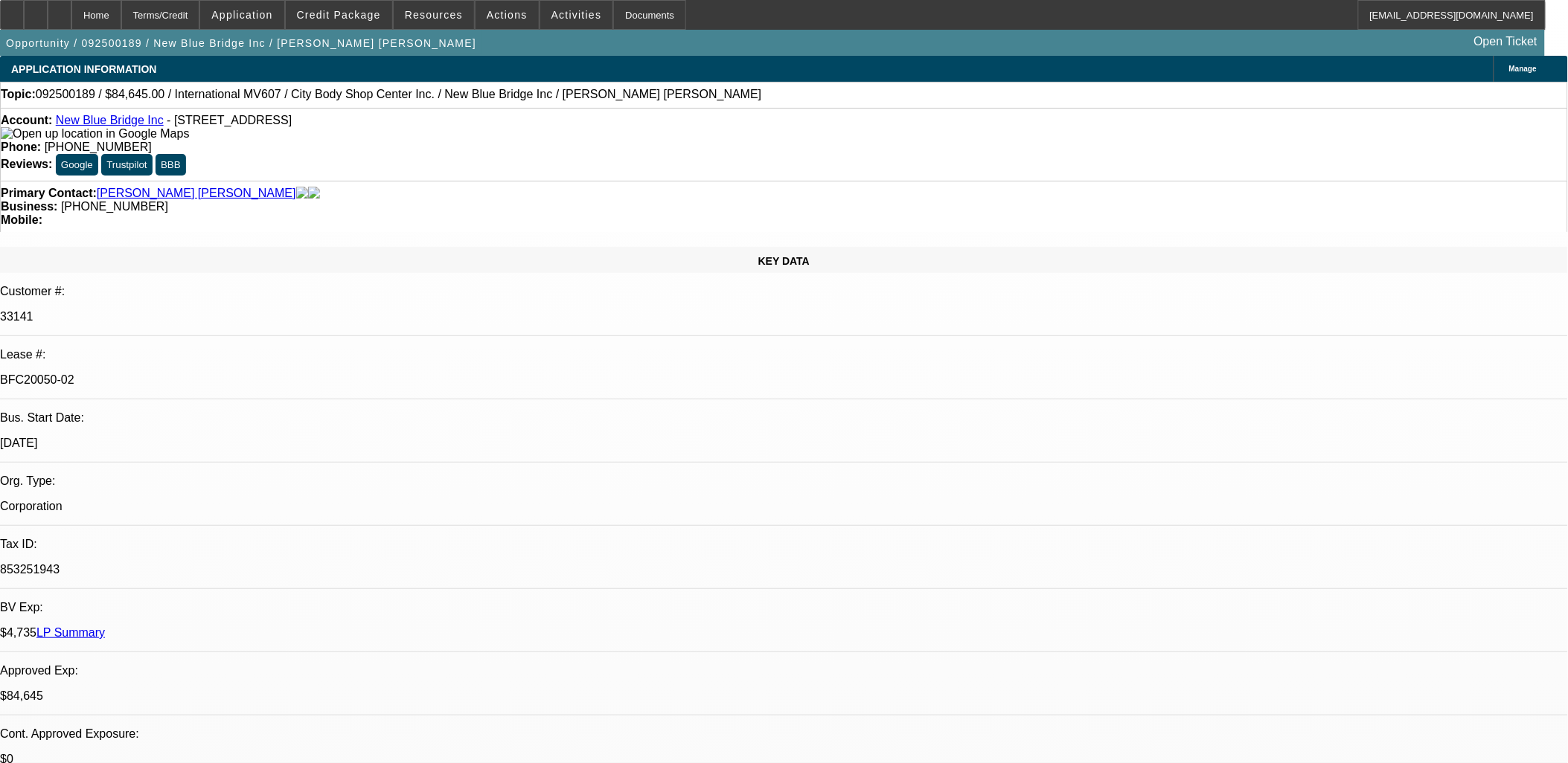
select select "1"
select select "2"
select select "4"
click at [1181, 179] on button "reply_all Reply All" at bounding box center [1195, 193] width 94 height 36
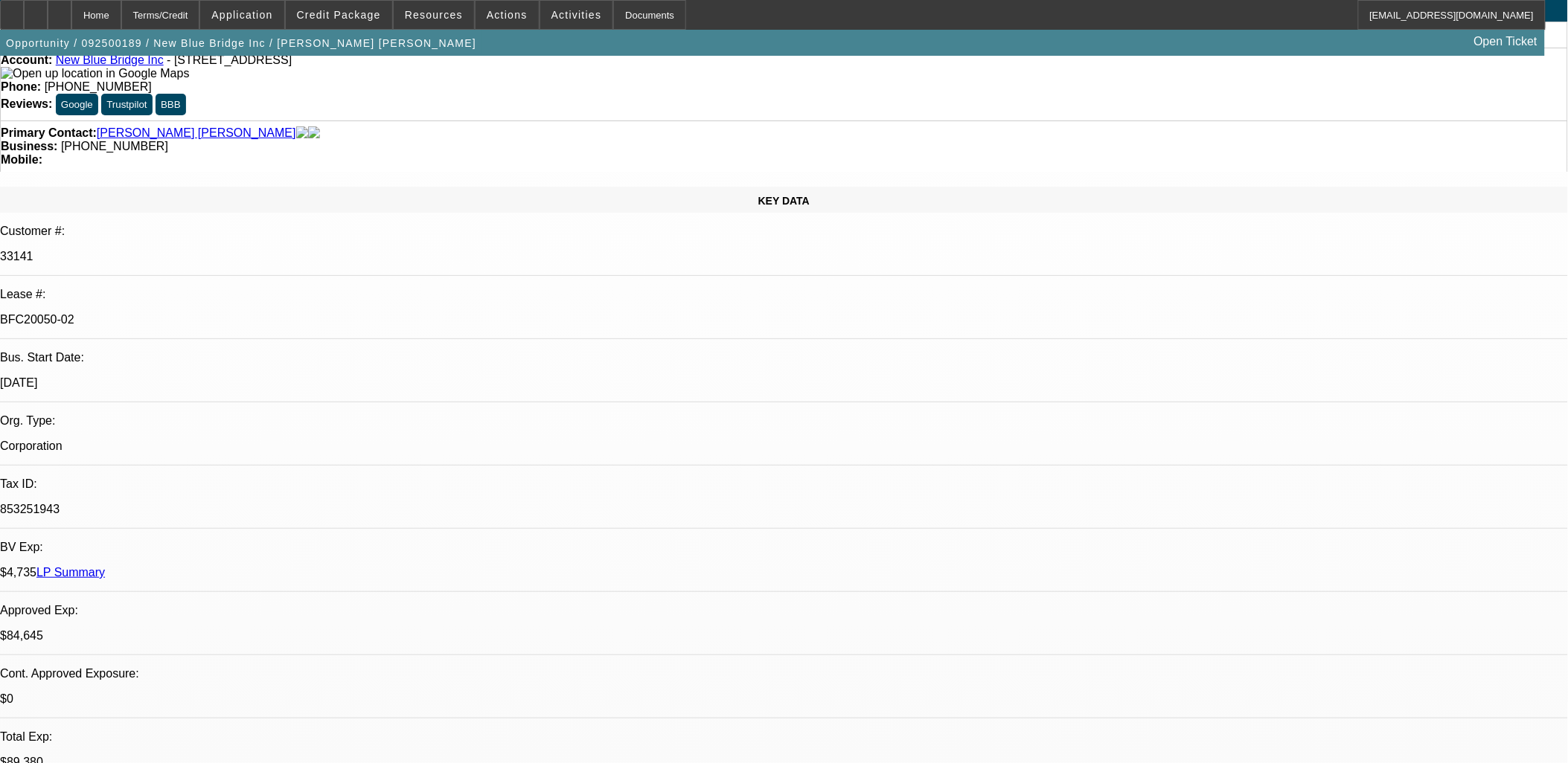
scroll to position [0, 0]
